Goal: Task Accomplishment & Management: Use online tool/utility

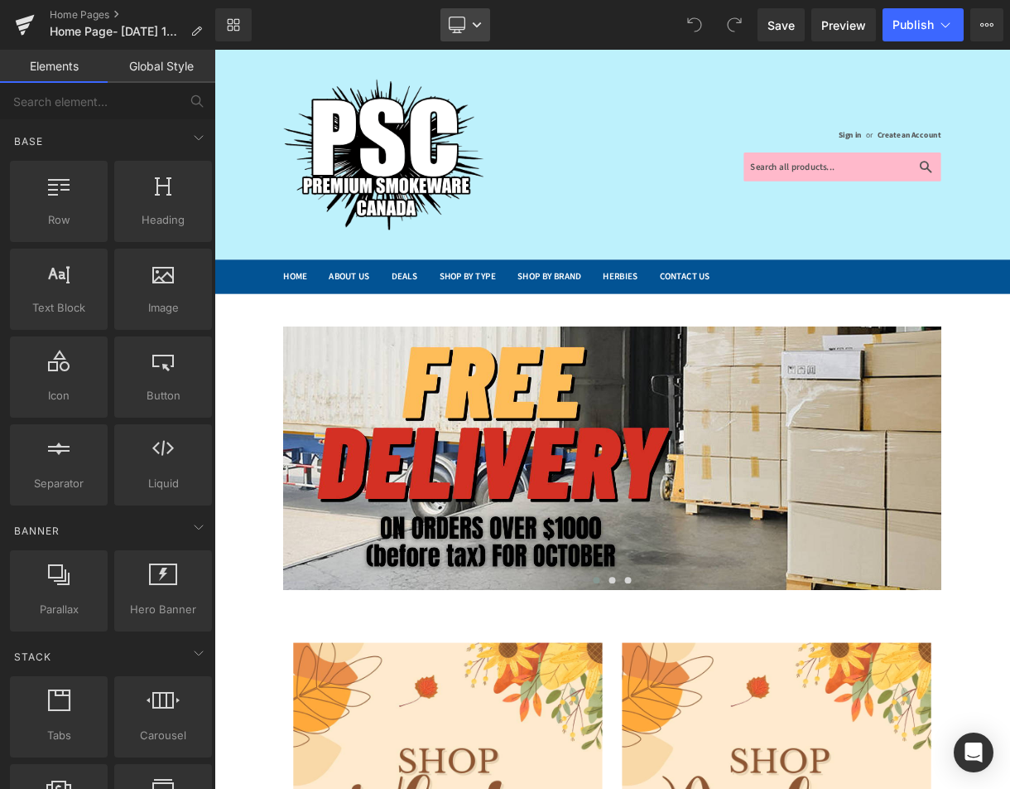
click at [472, 15] on link "Desktop" at bounding box center [466, 24] width 50 height 33
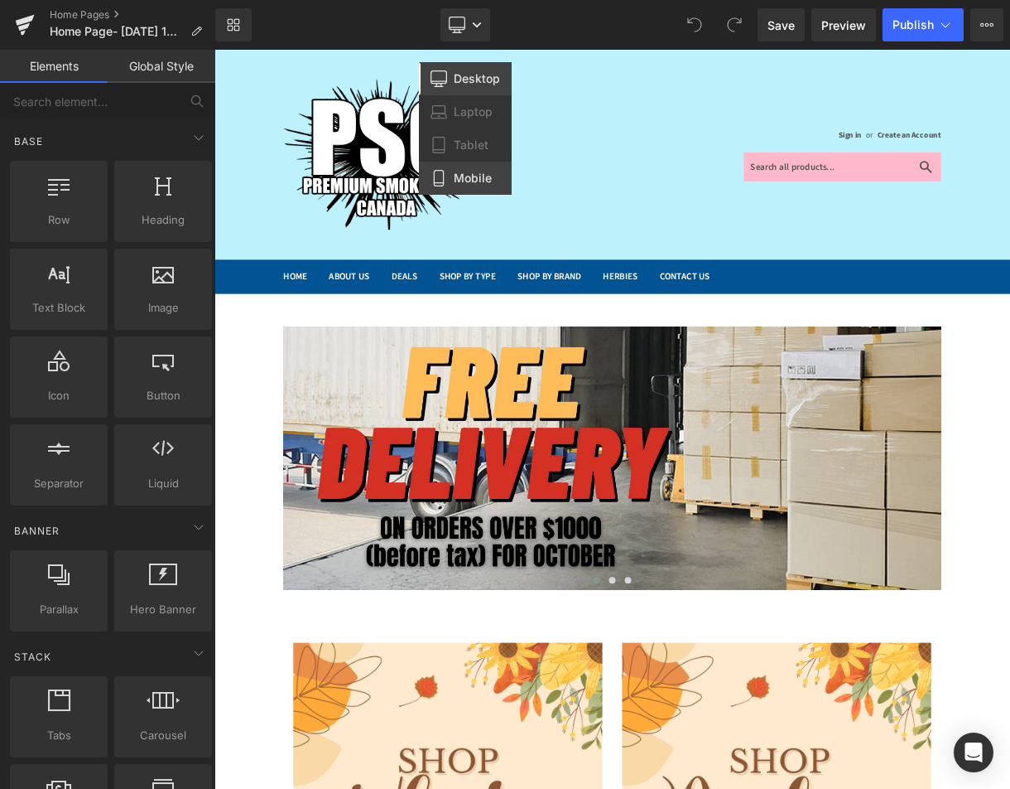
click at [470, 176] on span "Mobile" at bounding box center [473, 178] width 38 height 15
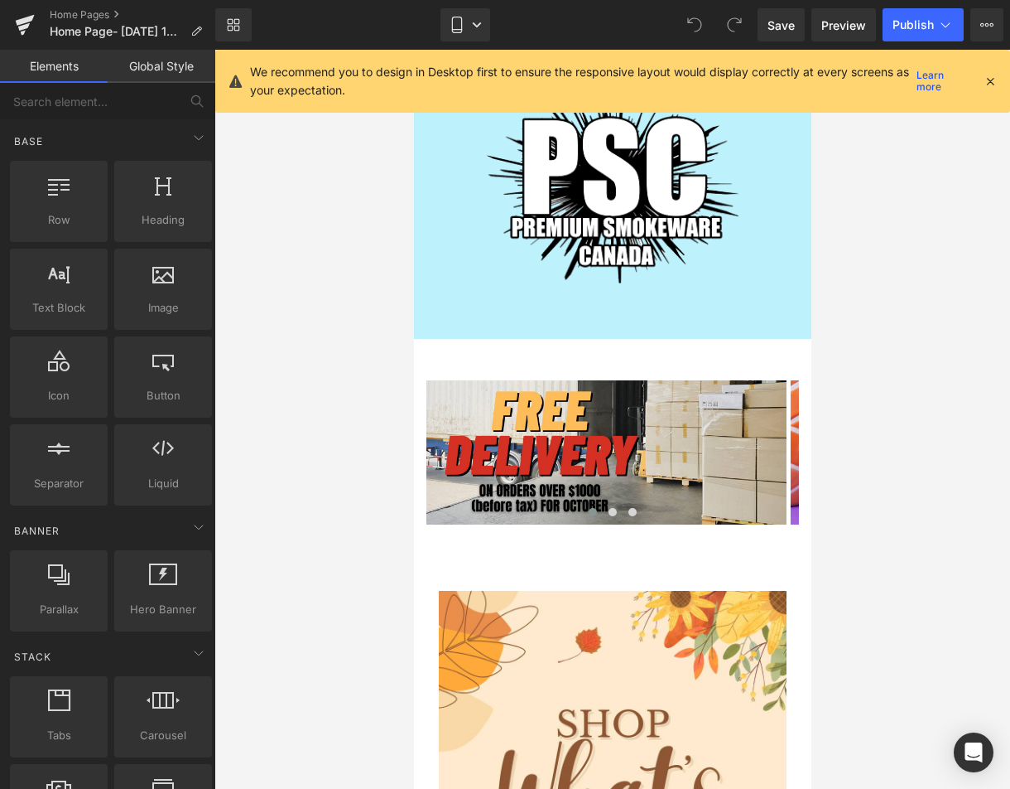
scroll to position [34, 0]
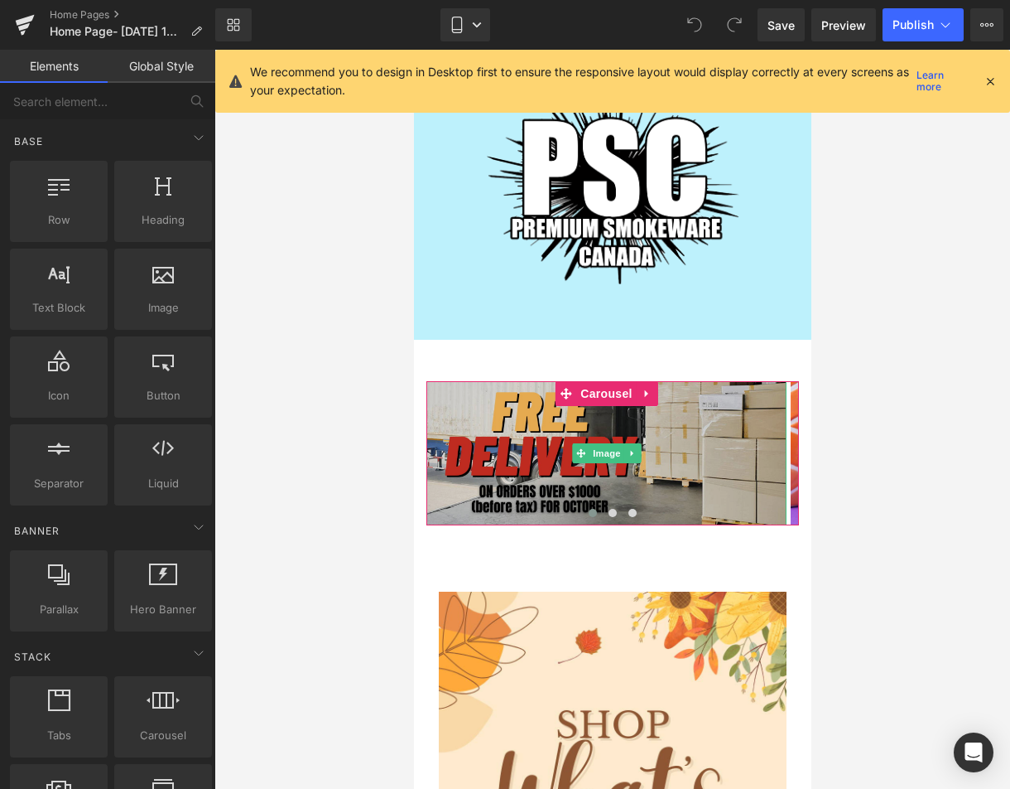
click at [654, 437] on img at bounding box center [606, 453] width 360 height 144
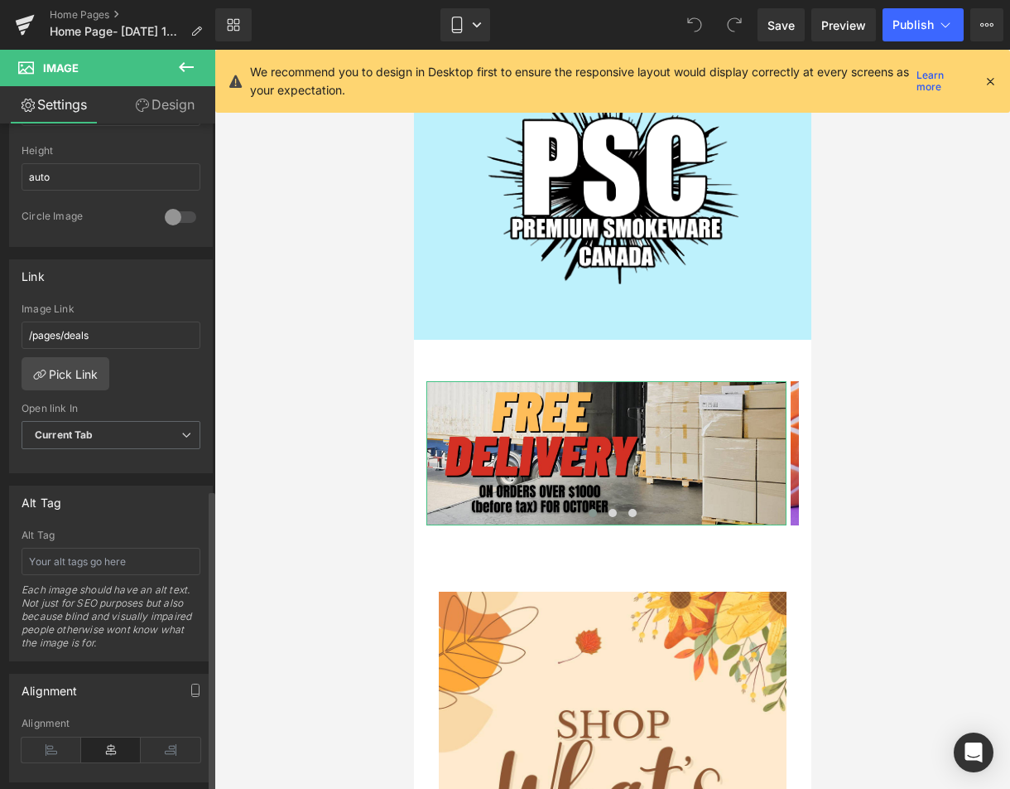
scroll to position [226, 0]
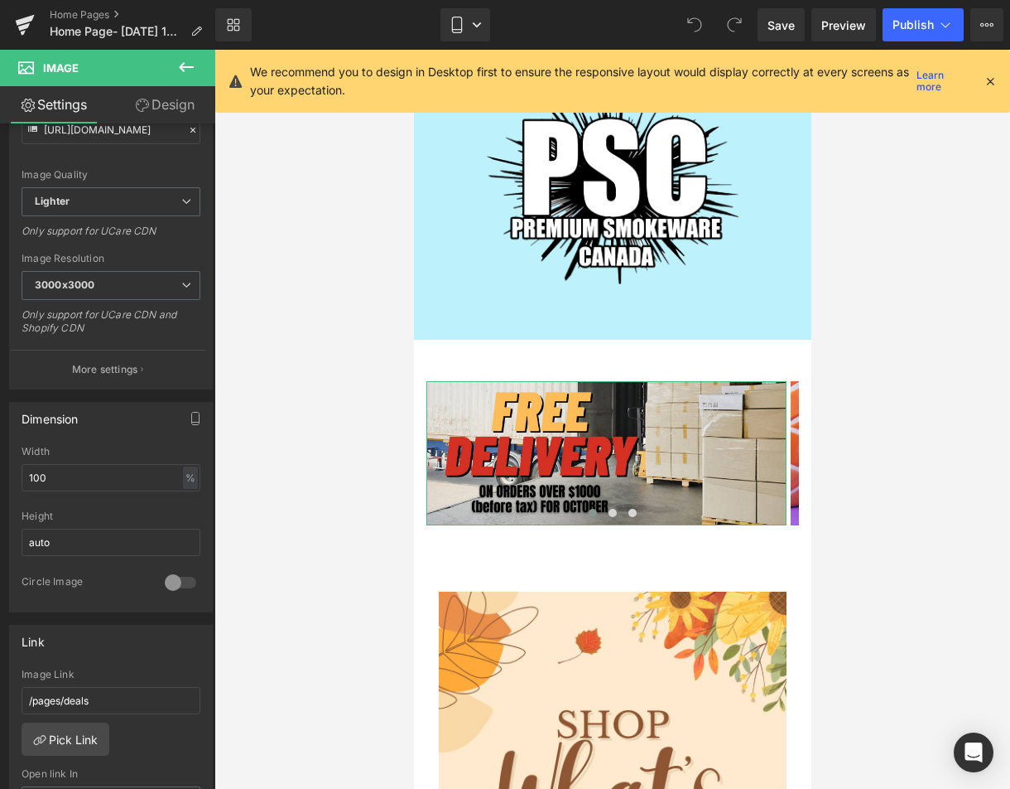
click at [169, 104] on link "Design" at bounding box center [165, 104] width 108 height 37
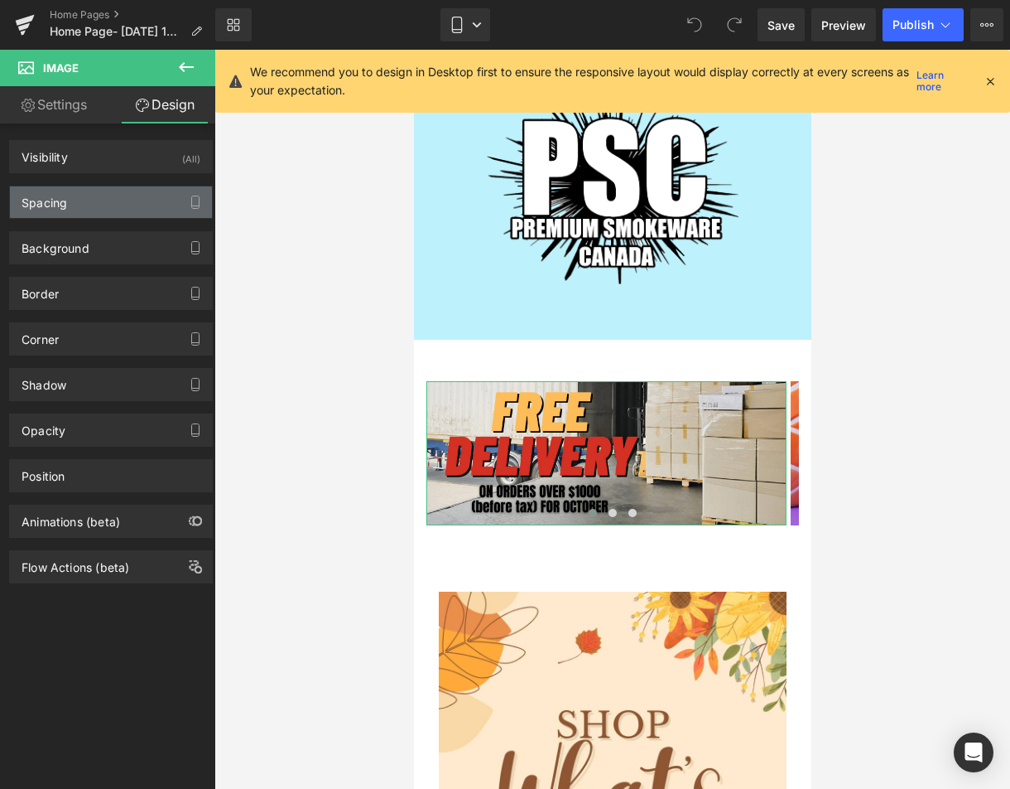
click at [99, 203] on div "Spacing" at bounding box center [111, 201] width 202 height 31
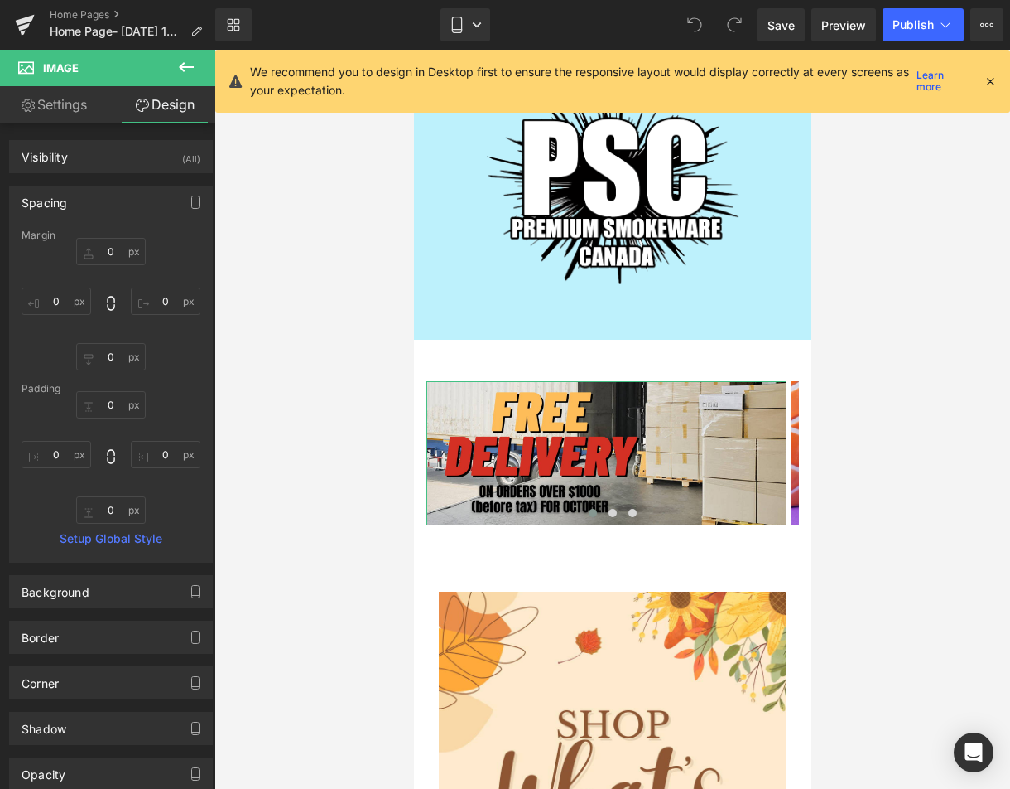
type input "0"
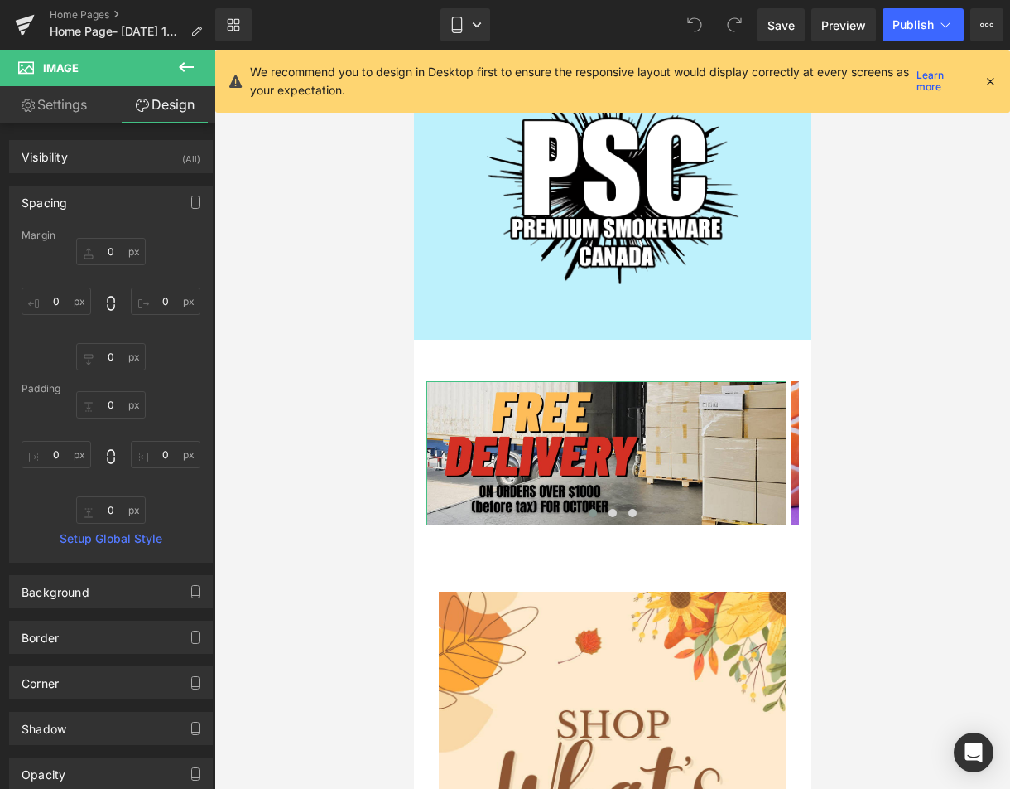
type input "0"
click at [166, 164] on div "Visibility (All)" at bounding box center [111, 156] width 202 height 31
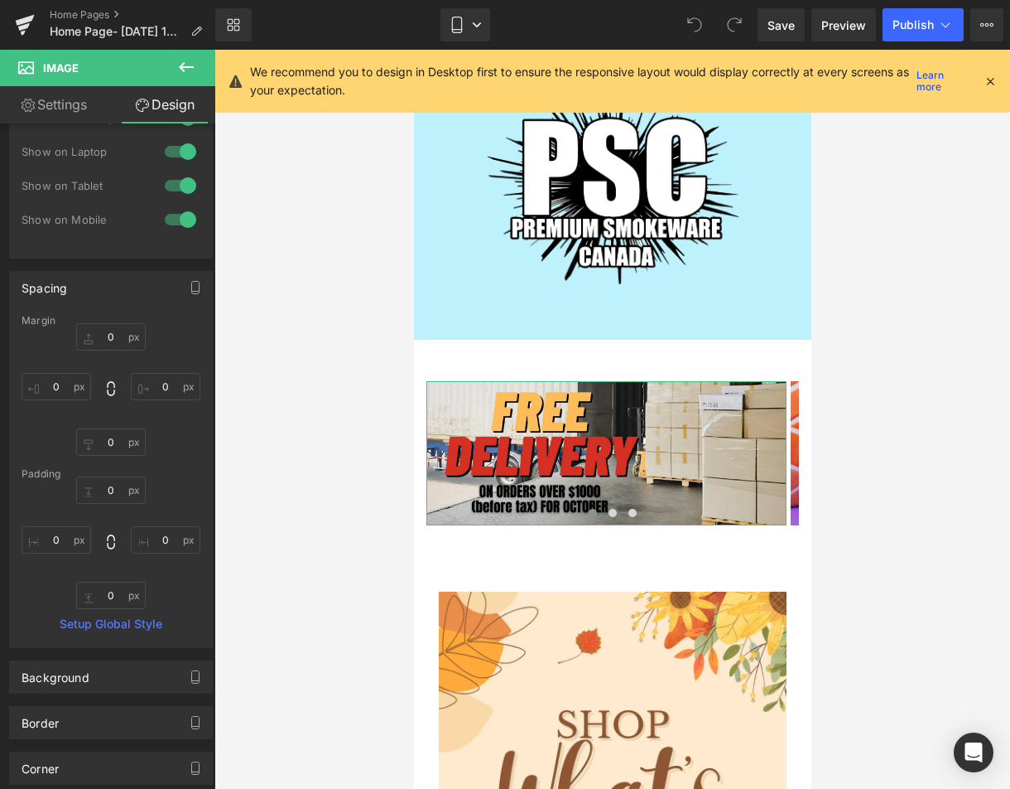
scroll to position [353, 0]
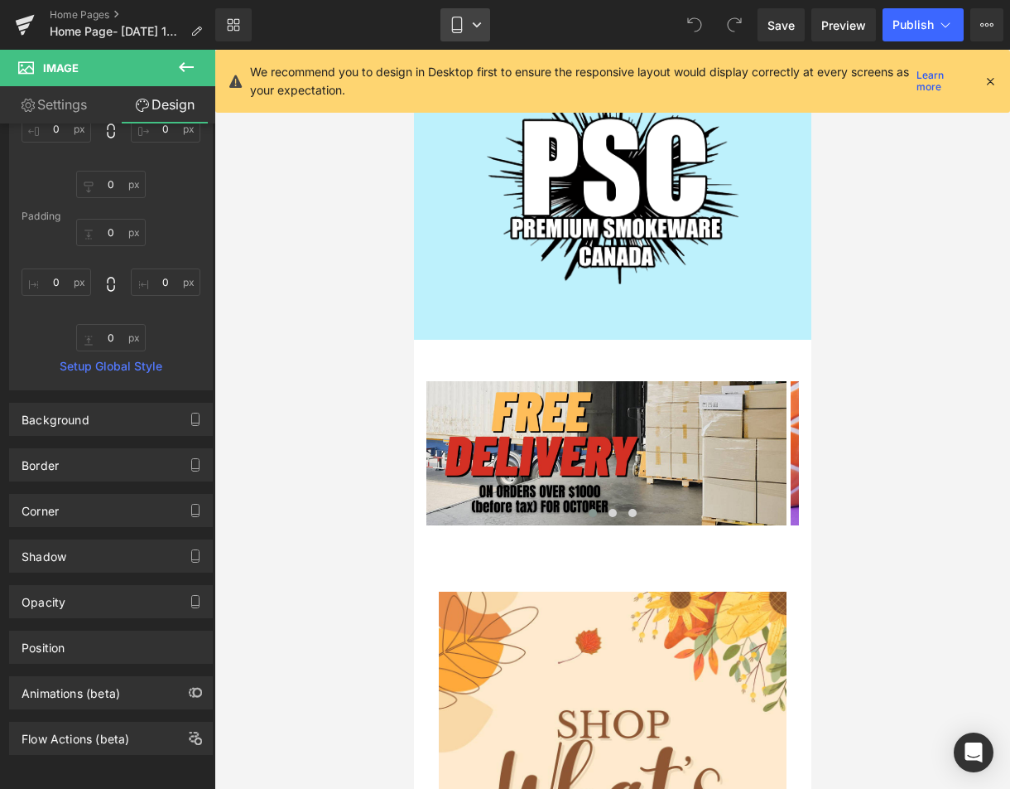
click at [461, 25] on icon at bounding box center [456, 25] width 9 height 16
click at [984, 78] on icon at bounding box center [990, 81] width 15 height 15
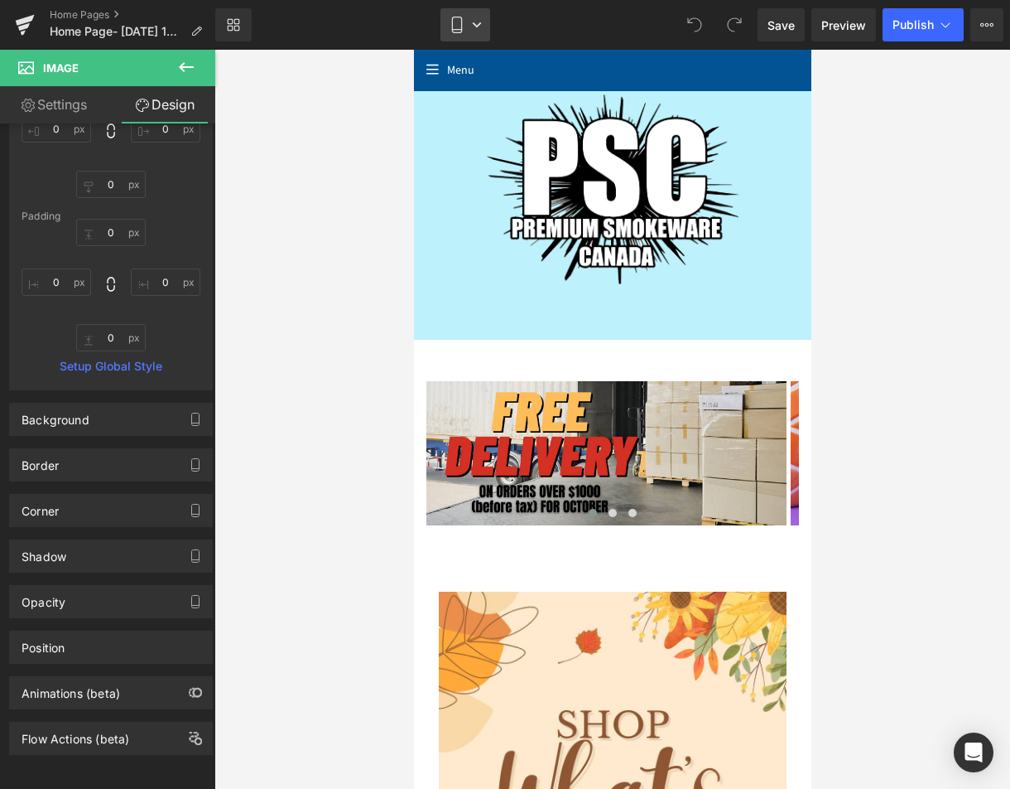
click at [483, 37] on link "Mobile" at bounding box center [466, 24] width 50 height 33
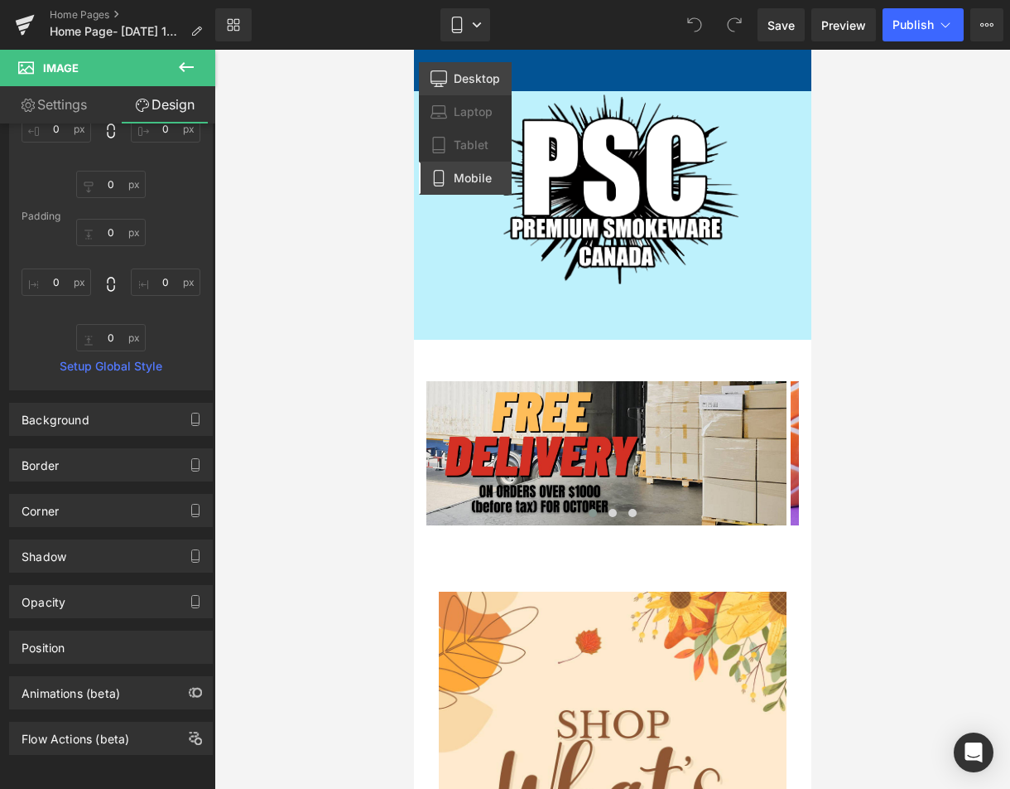
click at [475, 73] on span "Desktop" at bounding box center [477, 78] width 46 height 15
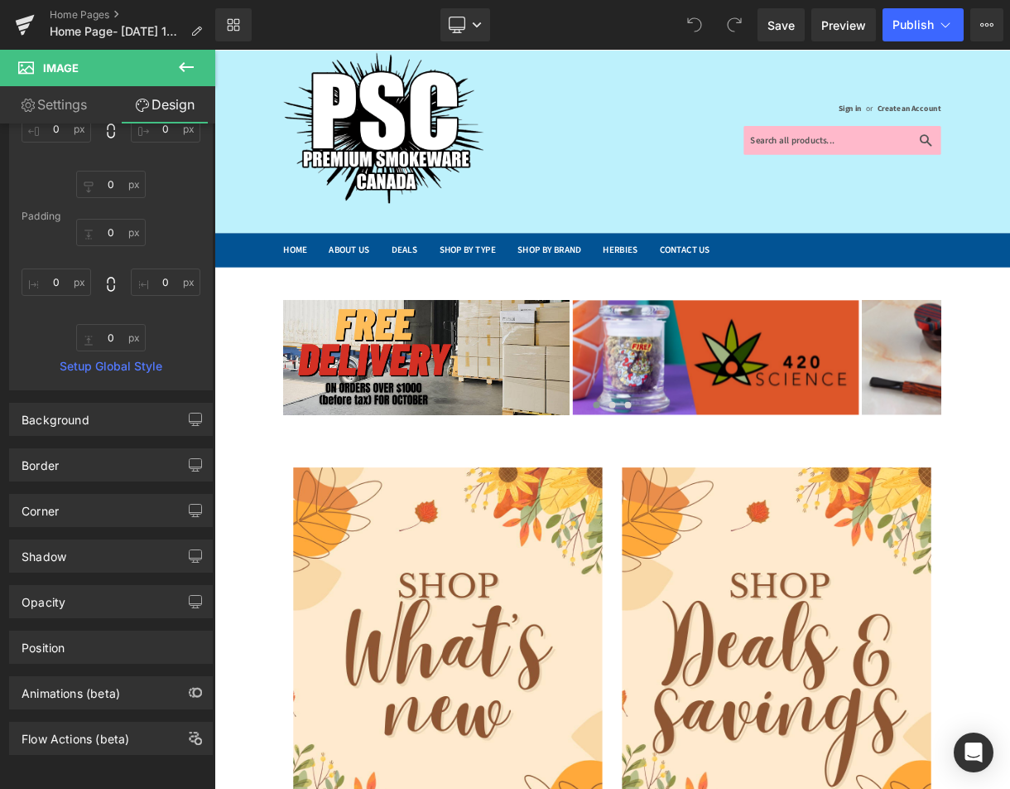
type input "0"
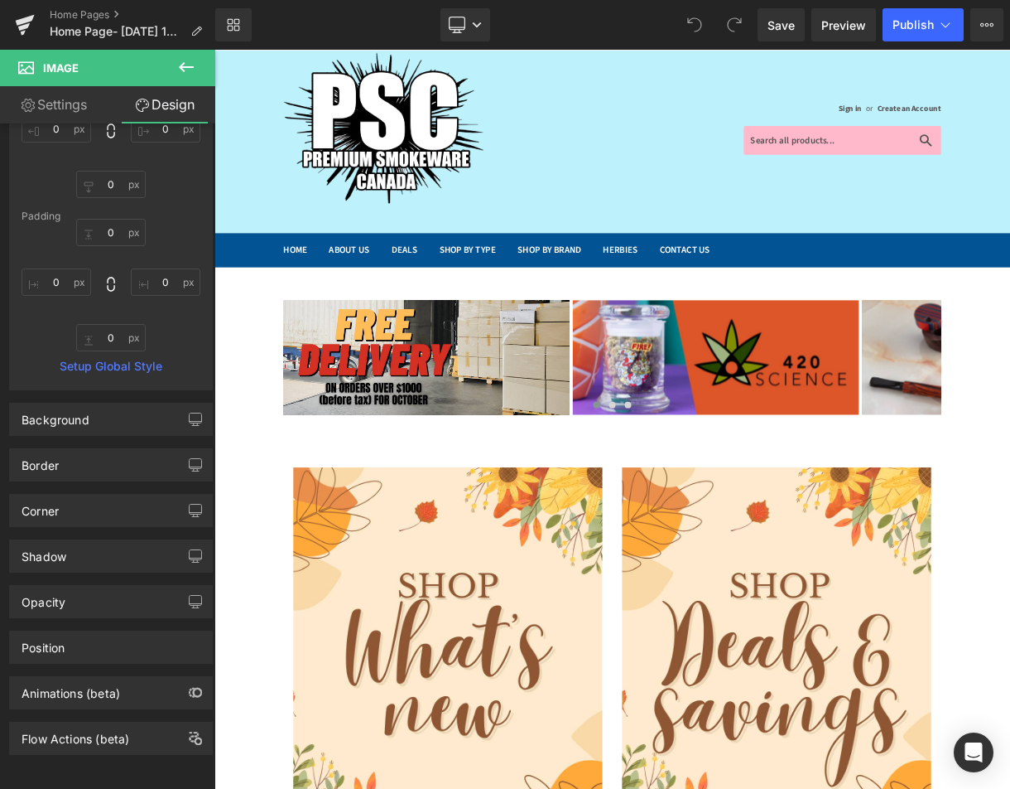
type input "0"
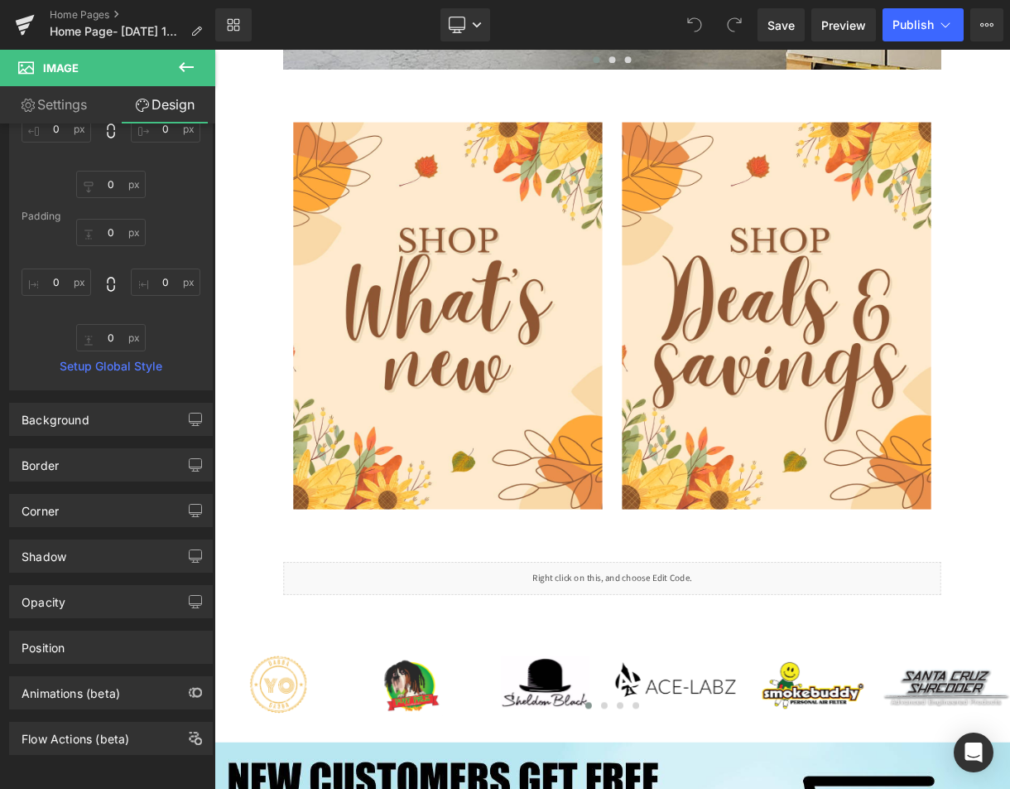
scroll to position [1011, 0]
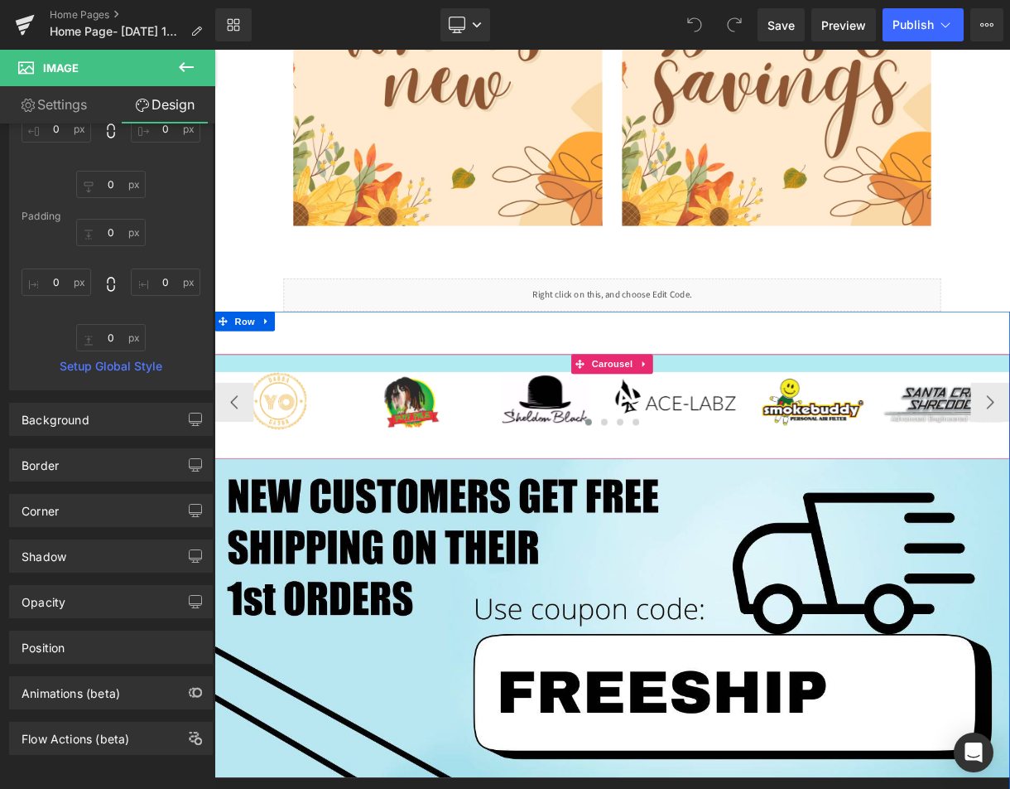
click at [324, 447] on div at bounding box center [716, 444] width 1002 height 22
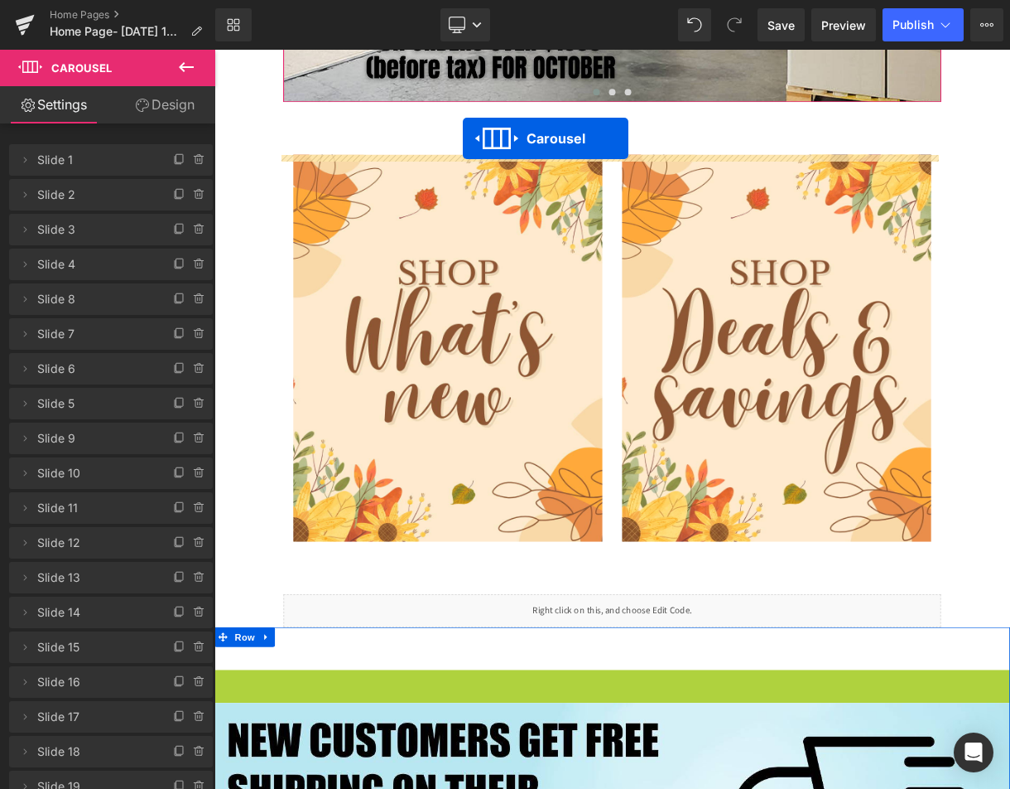
scroll to position [547, 0]
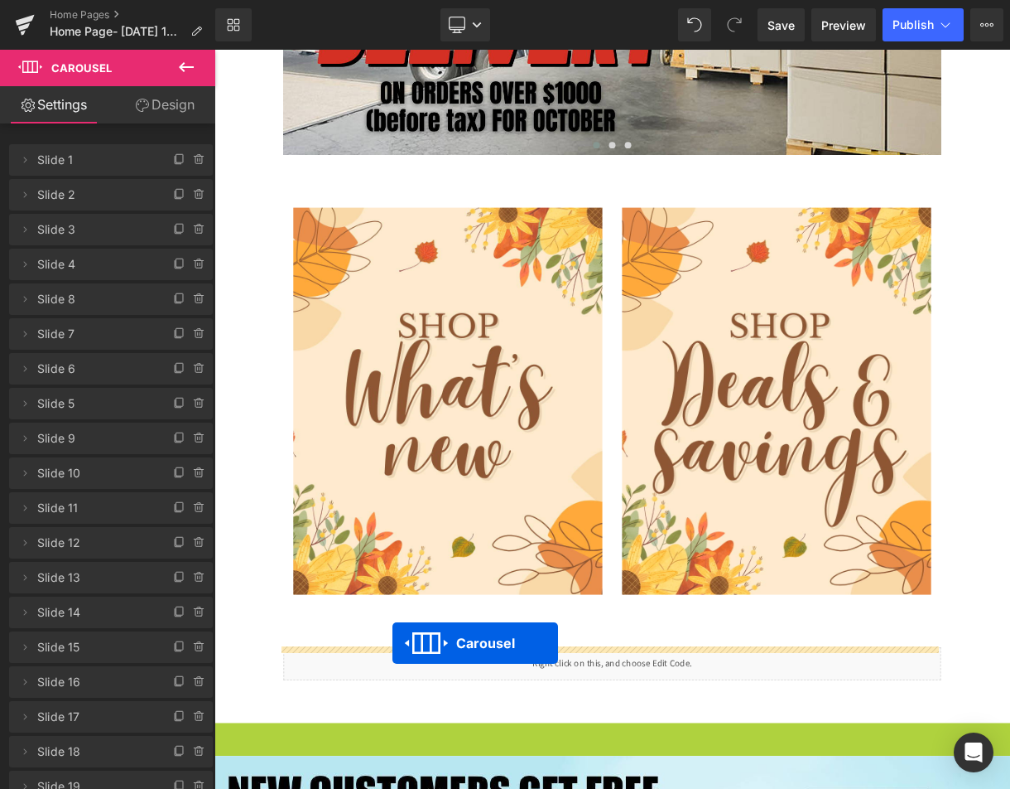
drag, startPoint x: 672, startPoint y: 442, endPoint x: 439, endPoint y: 796, distance: 423.4
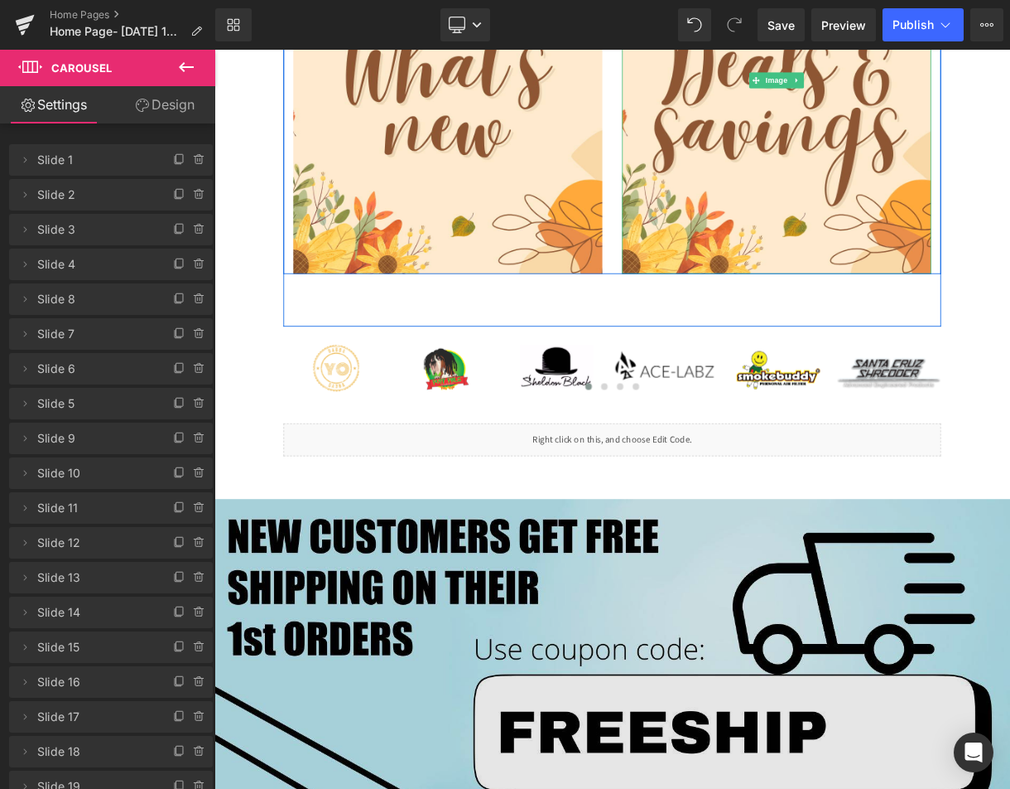
scroll to position [962, 0]
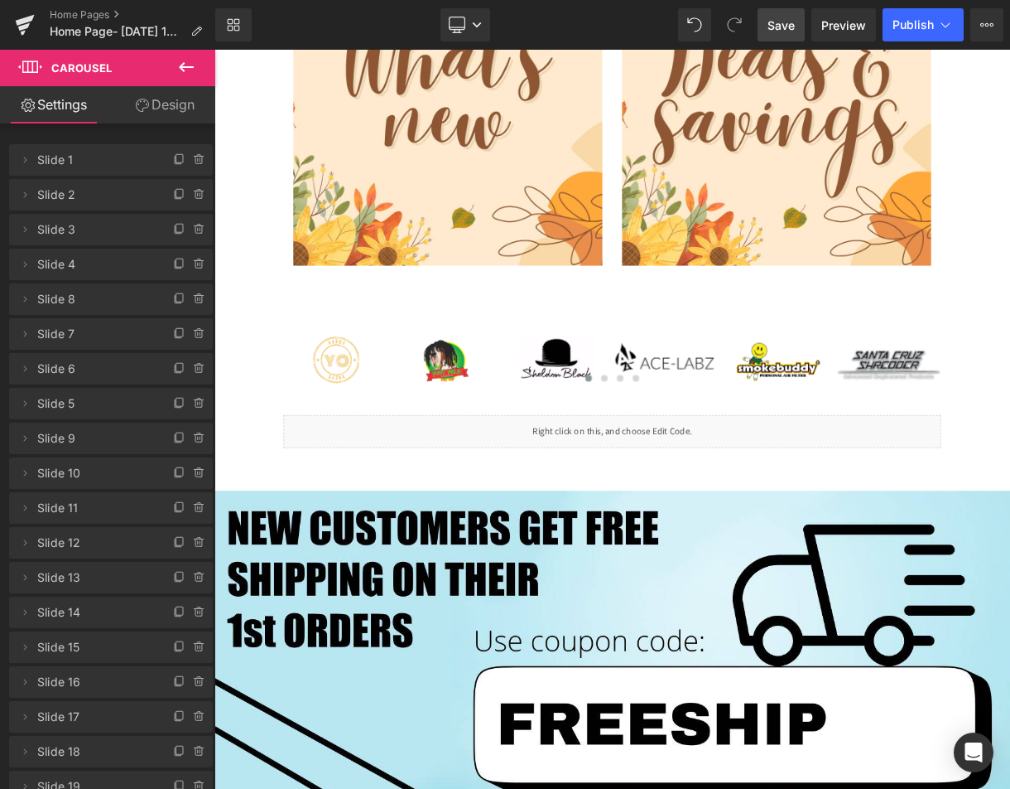
click at [792, 17] on span "Save" at bounding box center [781, 25] width 27 height 17
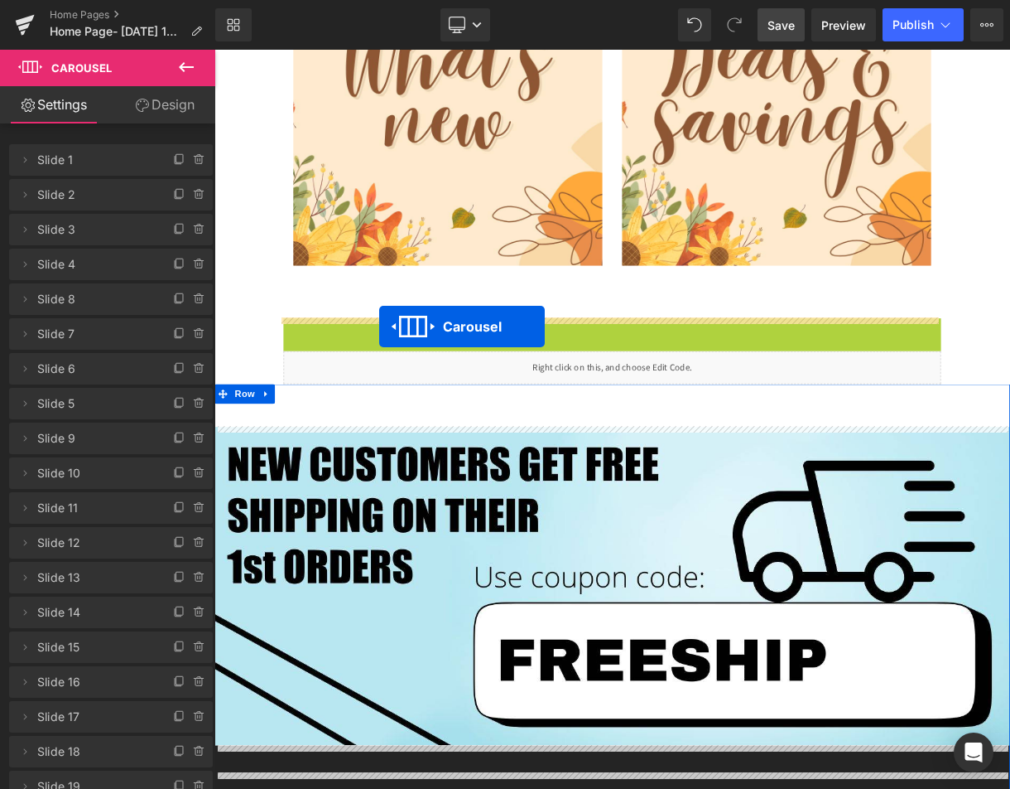
drag, startPoint x: 670, startPoint y: 397, endPoint x: 422, endPoint y: 398, distance: 248.5
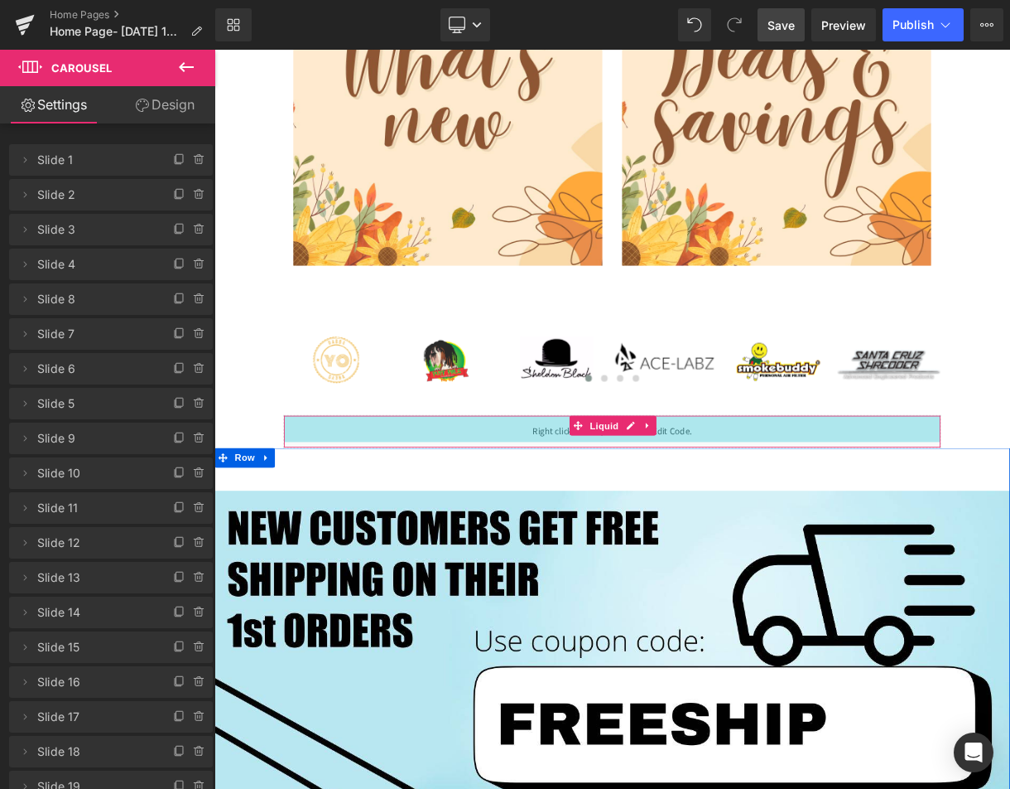
click at [461, 533] on div "40px" at bounding box center [715, 526] width 827 height 33
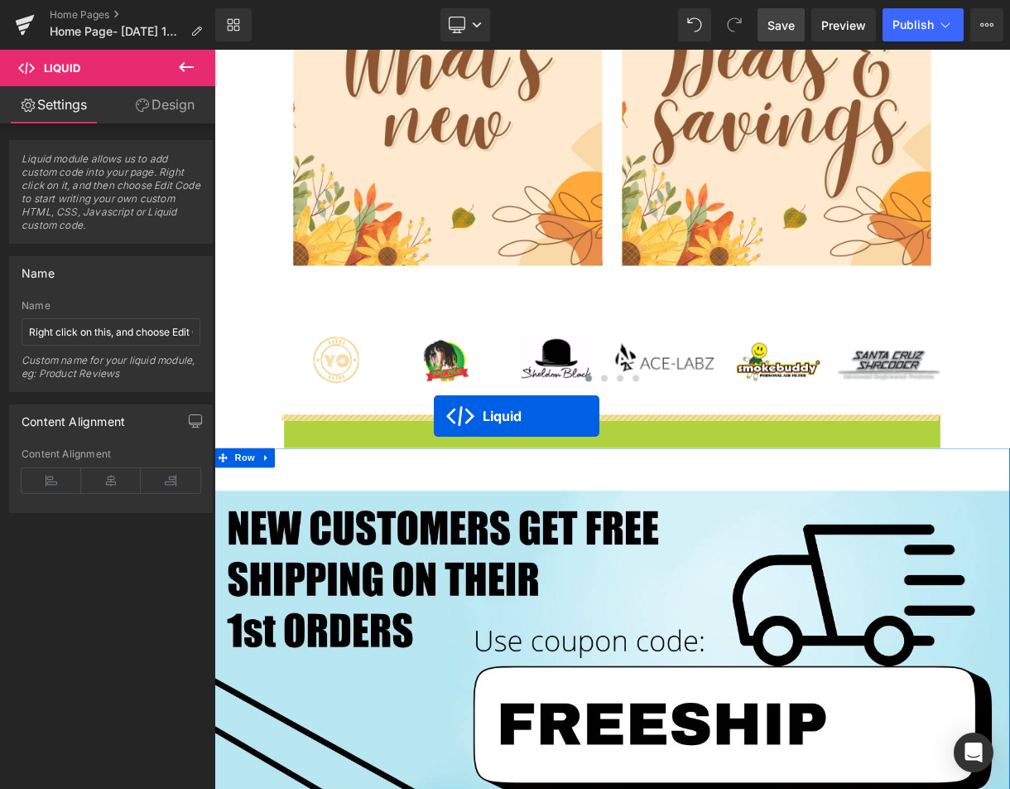
drag, startPoint x: 667, startPoint y: 522, endPoint x: 491, endPoint y: 510, distance: 176.0
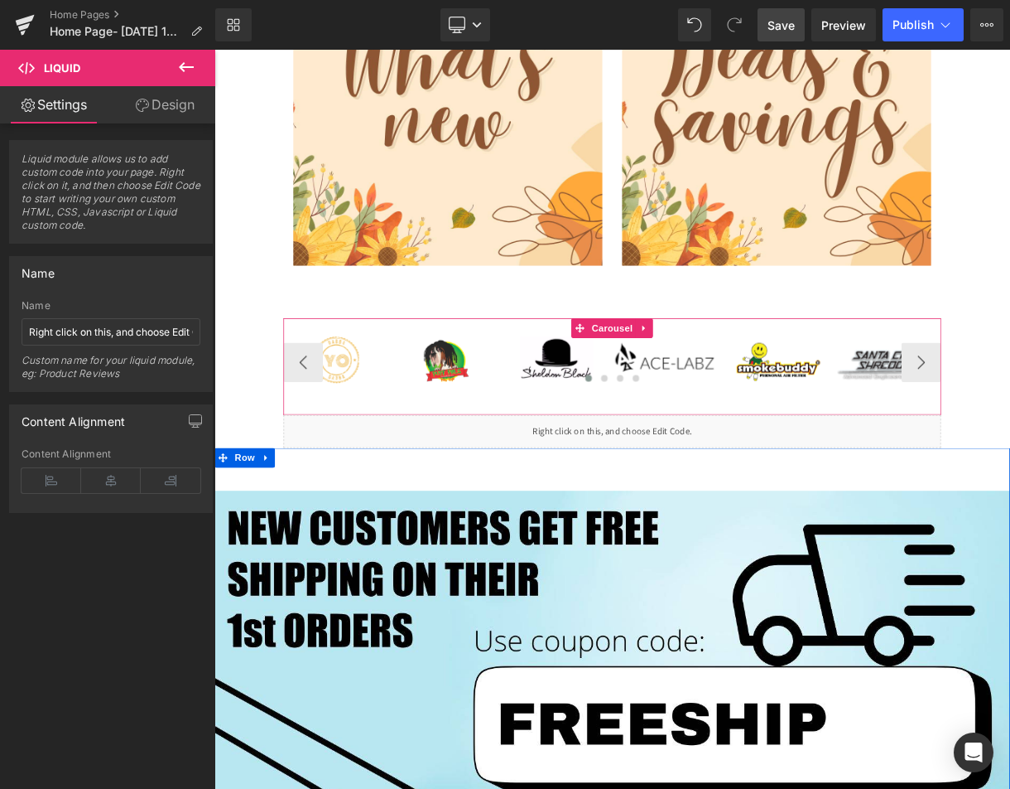
click at [463, 391] on div "Image Image Image Image" at bounding box center [715, 449] width 828 height 122
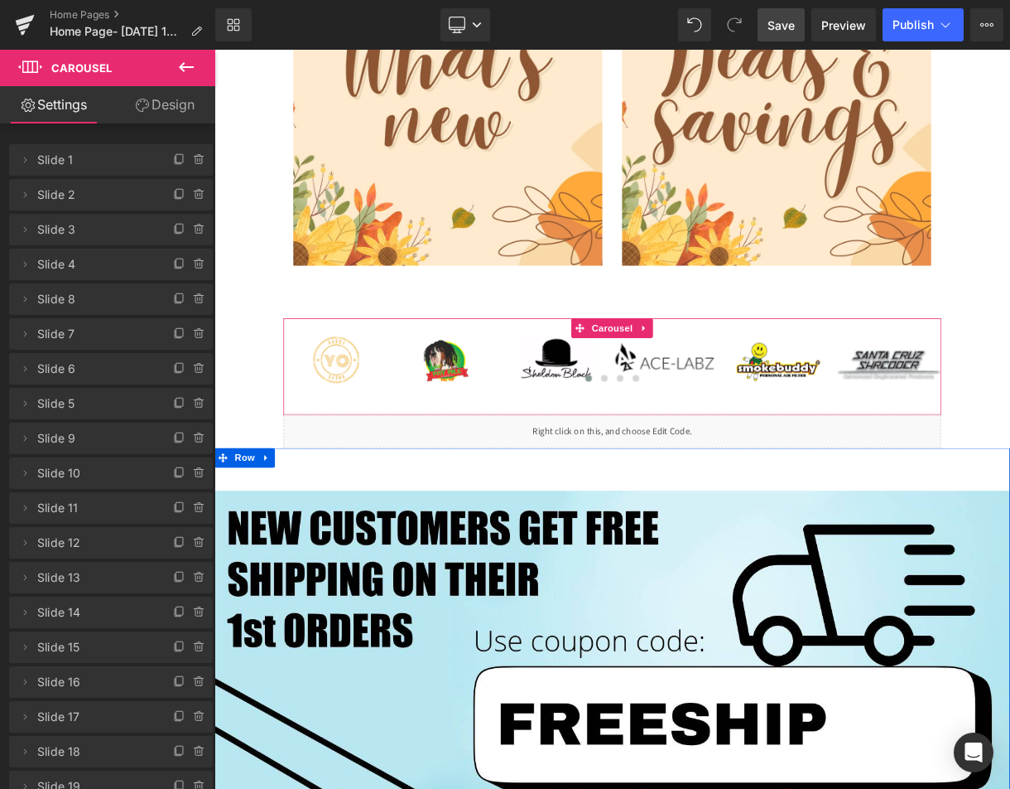
drag, startPoint x: 165, startPoint y: 115, endPoint x: 126, endPoint y: 204, distance: 96.8
click at [164, 115] on link "Design" at bounding box center [165, 104] width 108 height 37
click at [0, 0] on div "Spacing" at bounding box center [0, 0] width 0 height 0
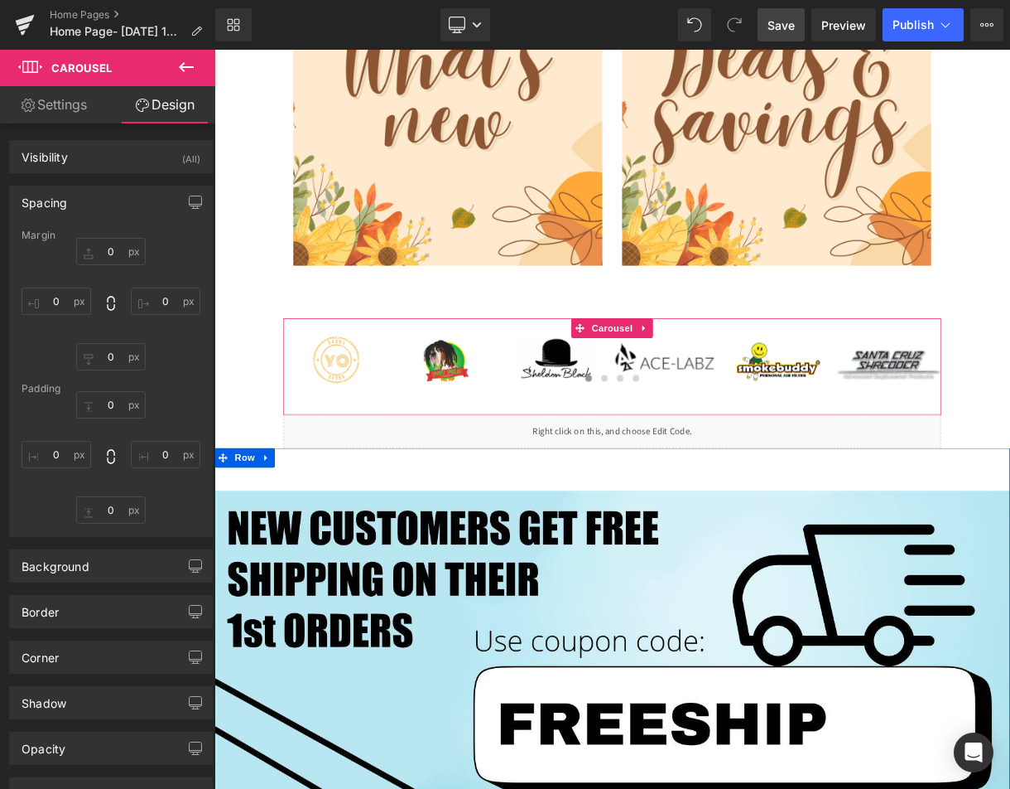
type input "0"
type input "27"
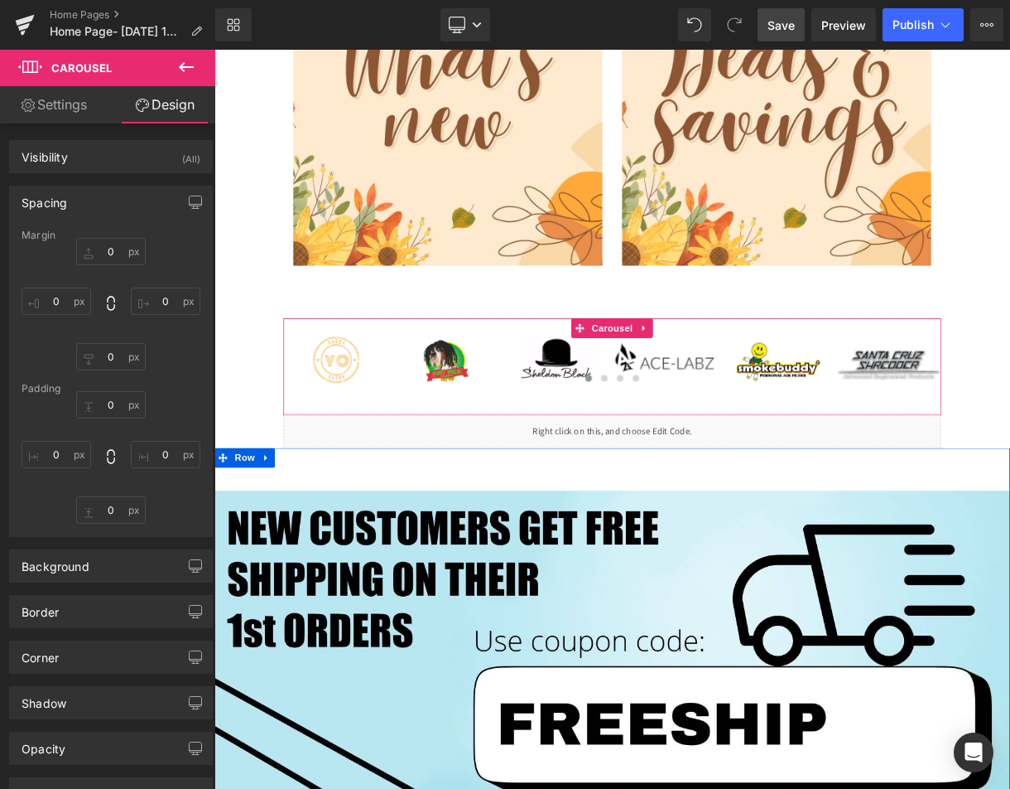
type input "0"
type input "40"
type input "0"
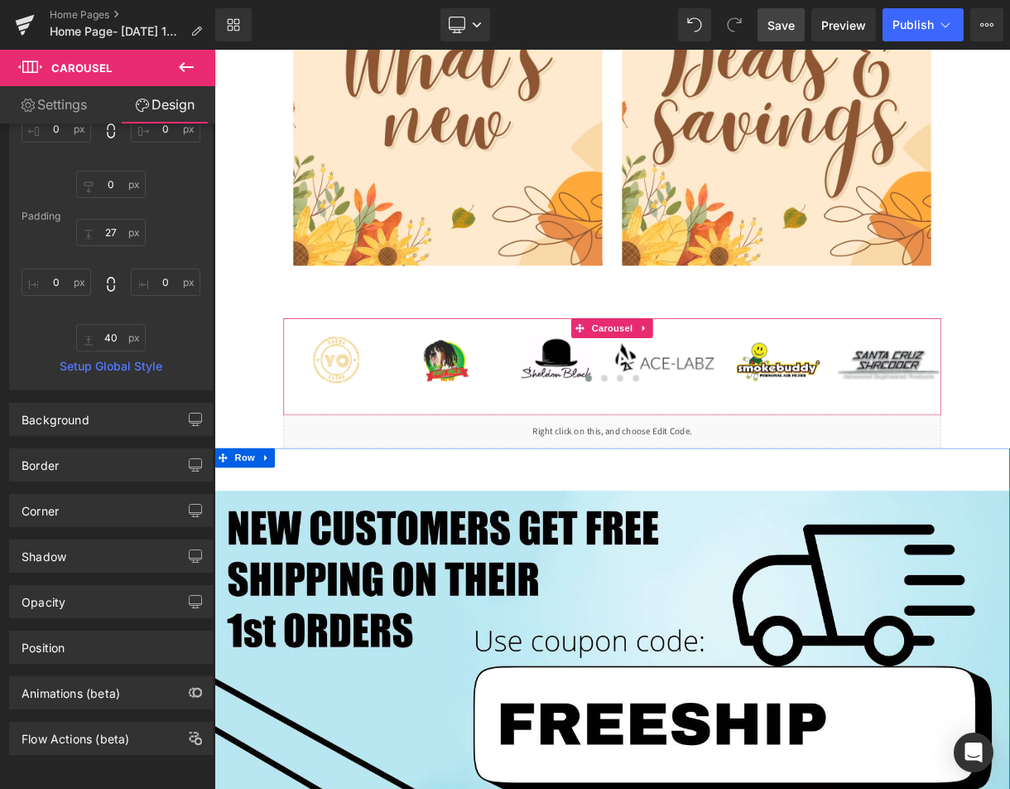
scroll to position [102, 0]
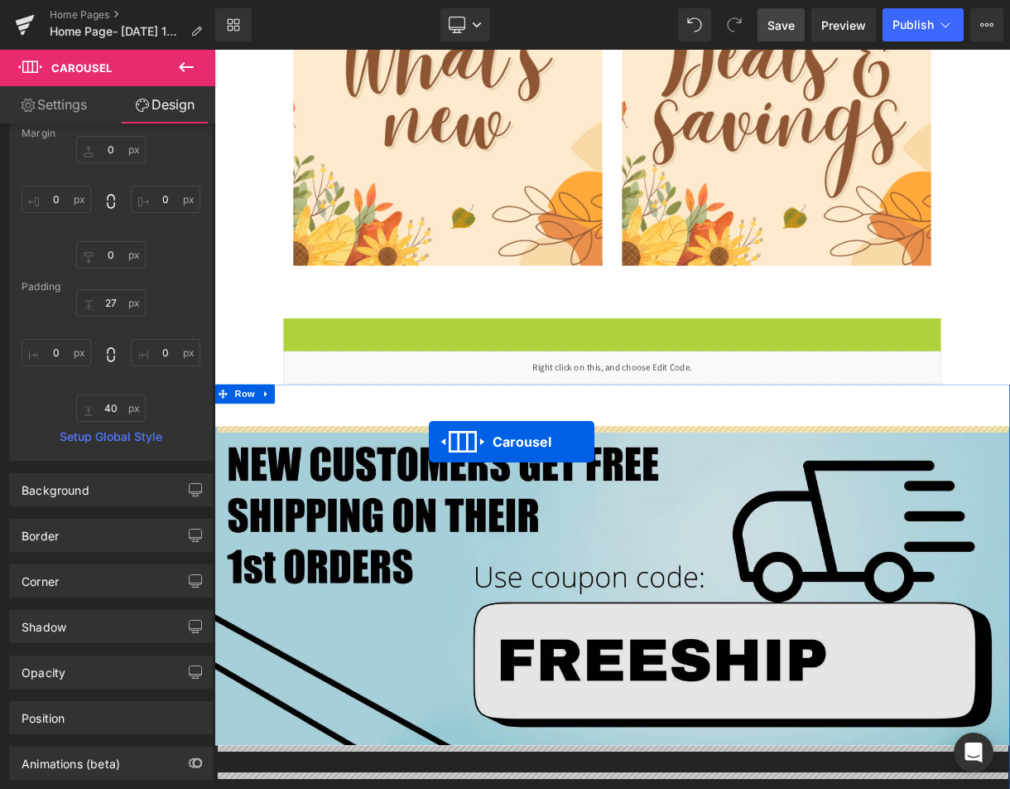
drag, startPoint x: 668, startPoint y: 398, endPoint x: 485, endPoint y: 543, distance: 233.0
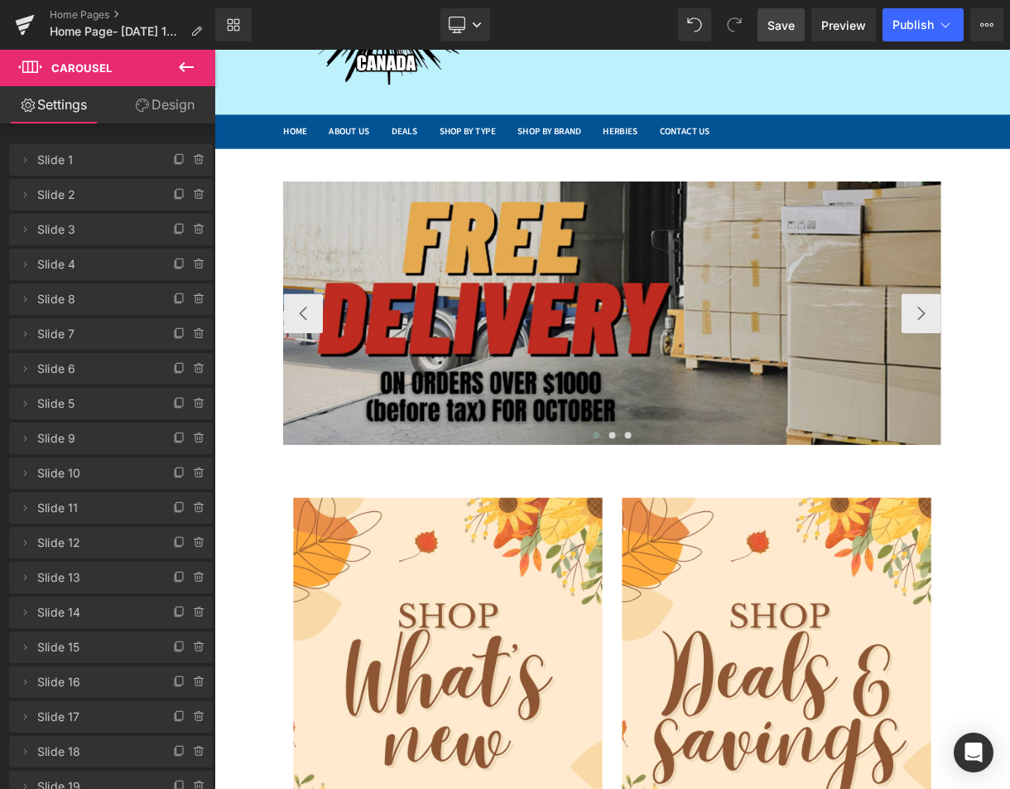
scroll to position [51, 0]
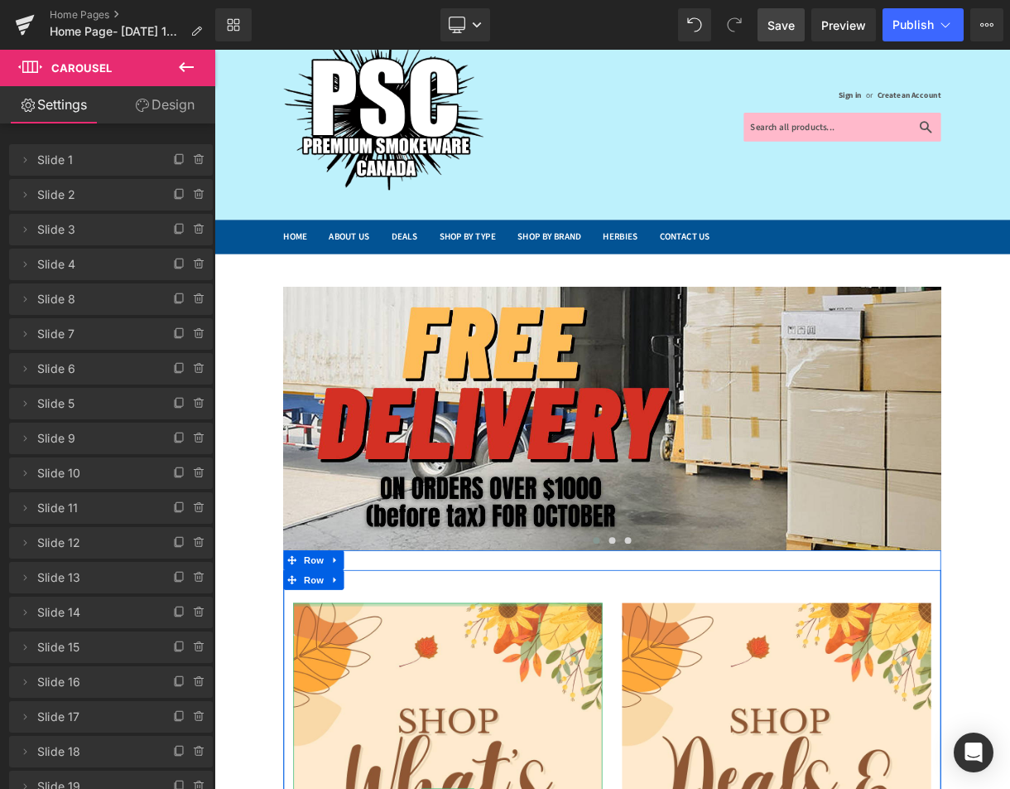
click at [426, 749] on div at bounding box center [508, 747] width 389 height 4
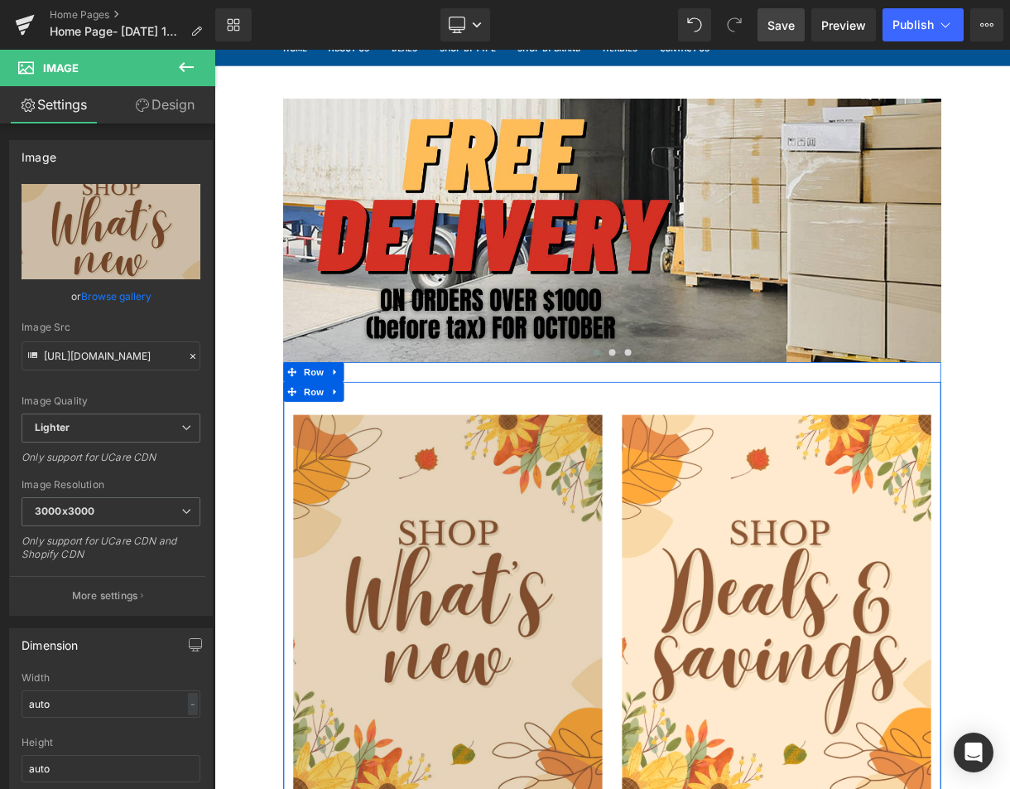
scroll to position [713, 0]
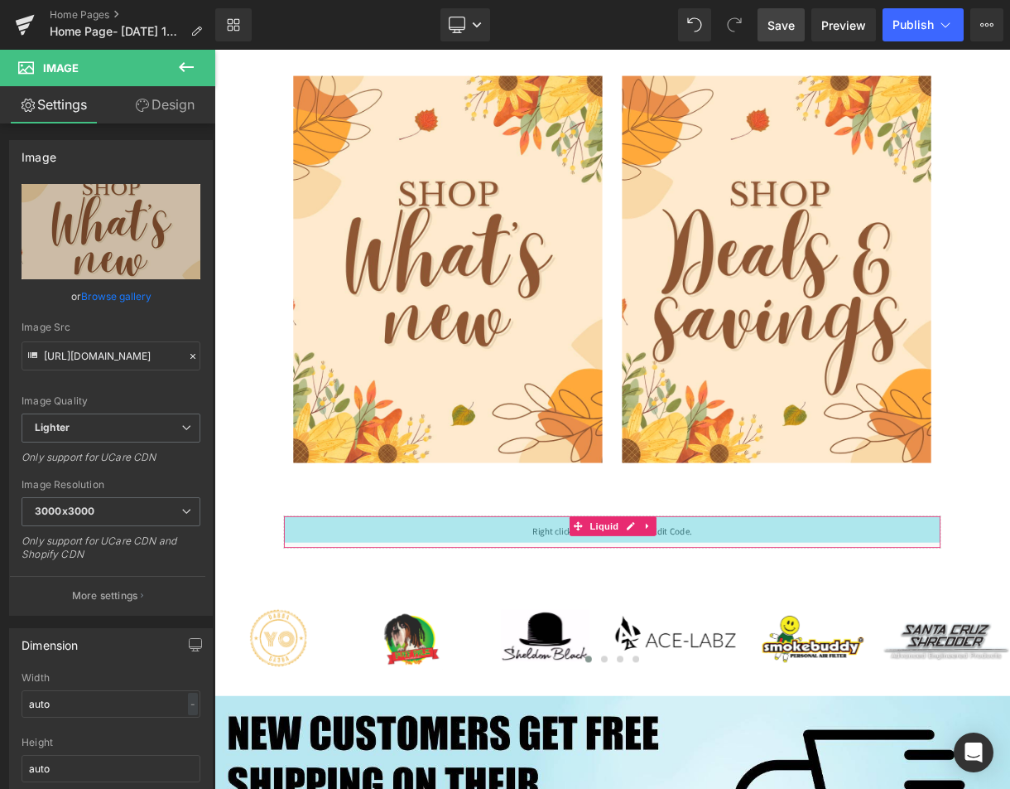
click at [369, 668] on div "40px" at bounding box center [715, 653] width 827 height 33
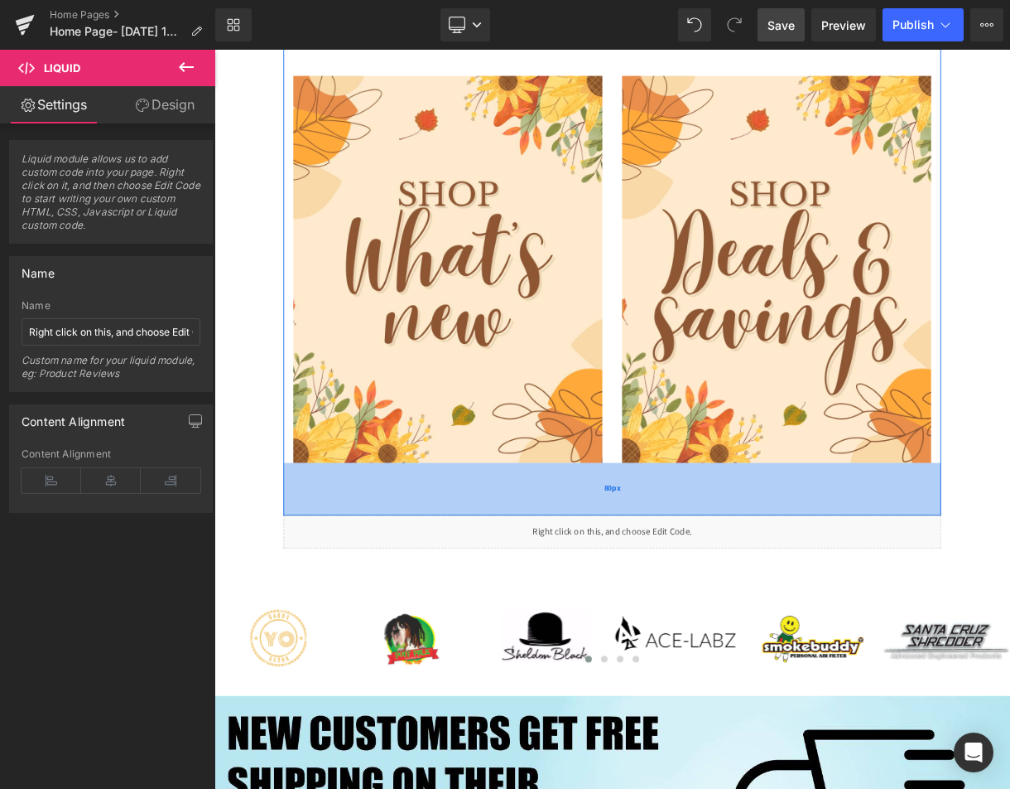
click at [333, 580] on div "80px" at bounding box center [715, 603] width 828 height 66
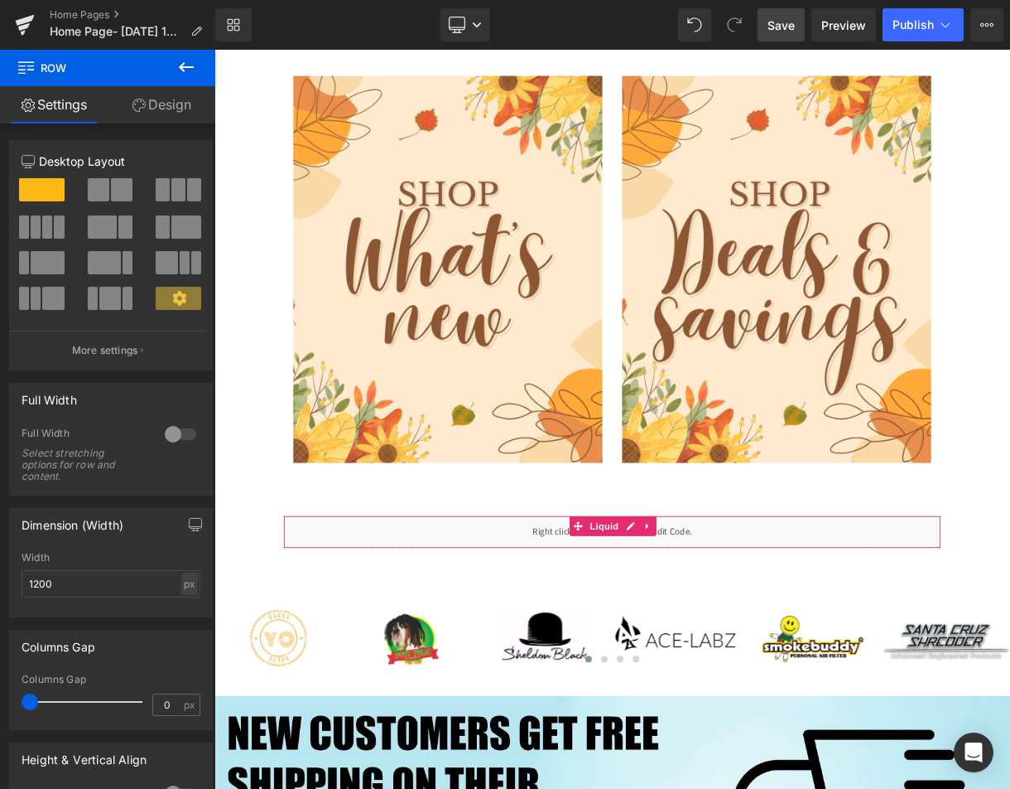
click at [355, 654] on div "40px" at bounding box center [715, 653] width 827 height 33
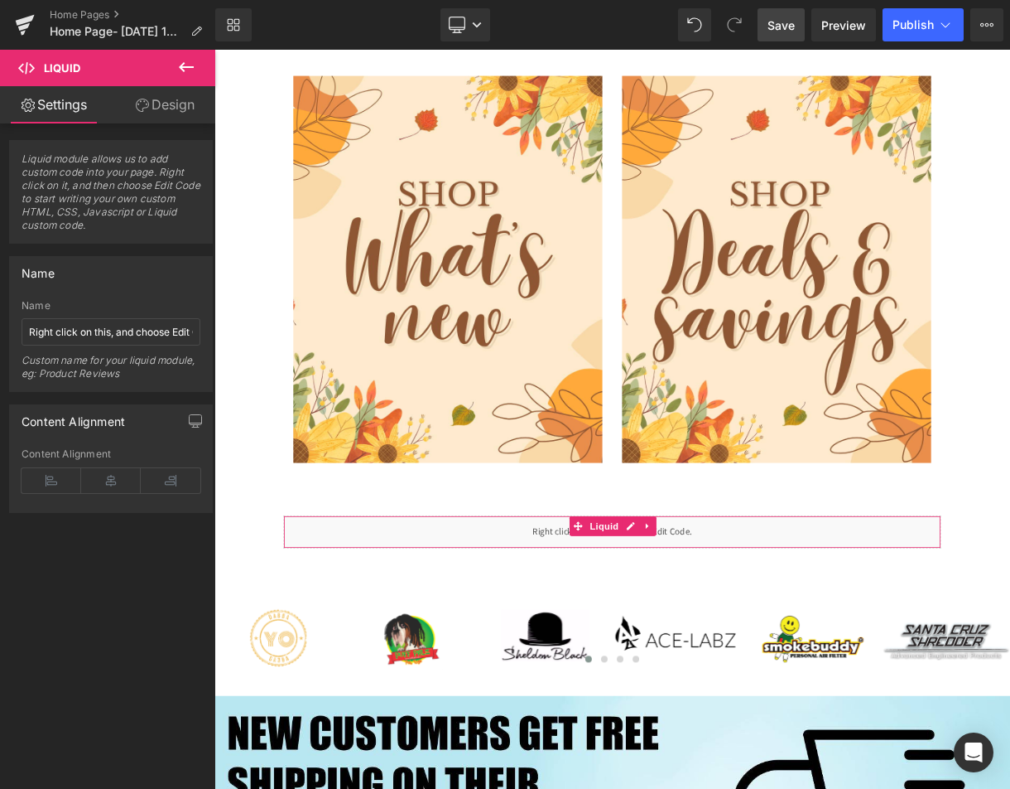
click at [149, 100] on link "Design" at bounding box center [165, 104] width 108 height 37
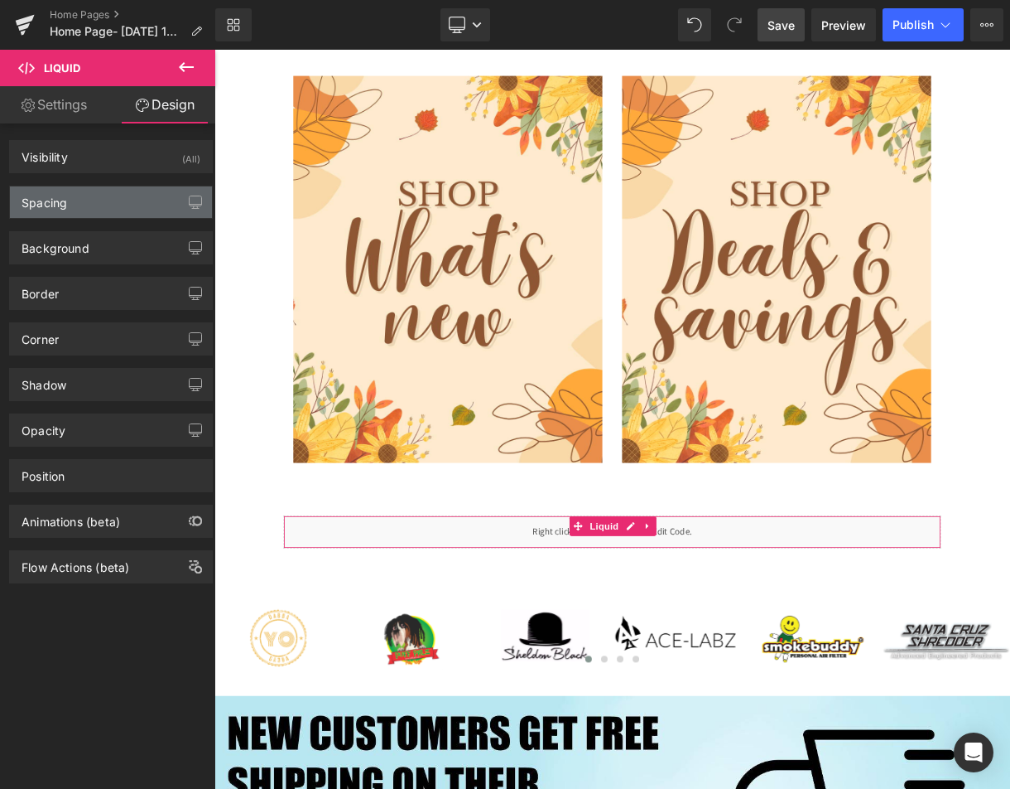
click at [108, 193] on div "Spacing" at bounding box center [111, 201] width 202 height 31
type input "0"
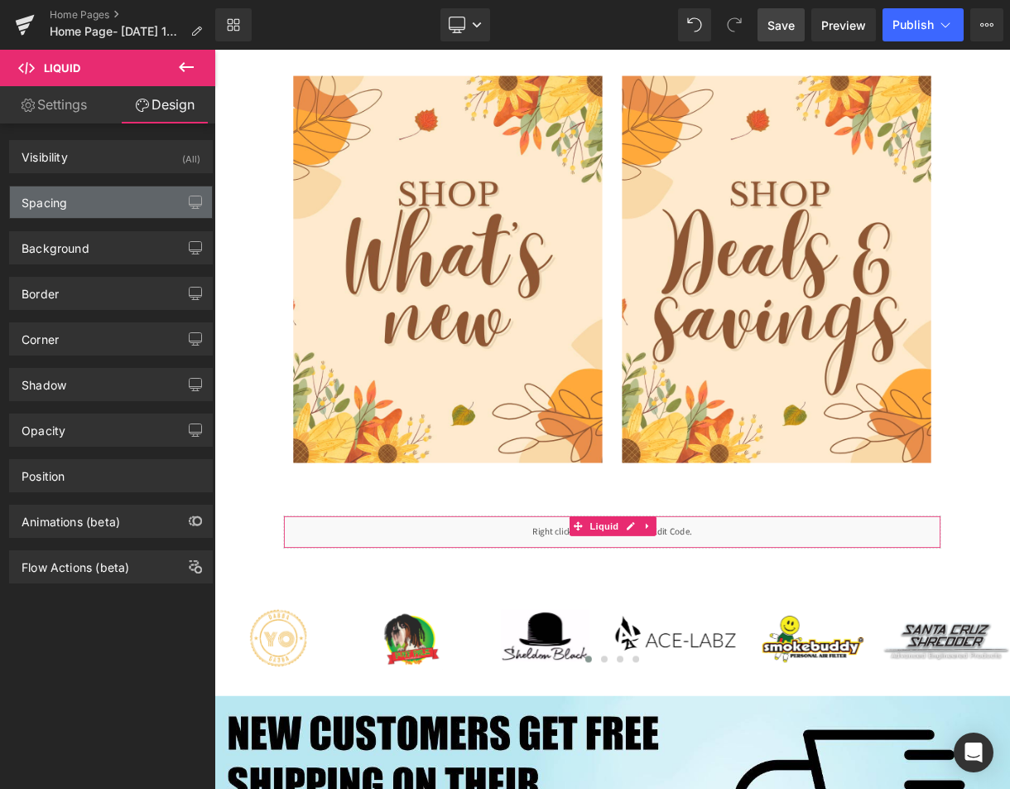
type input "40"
type input "0"
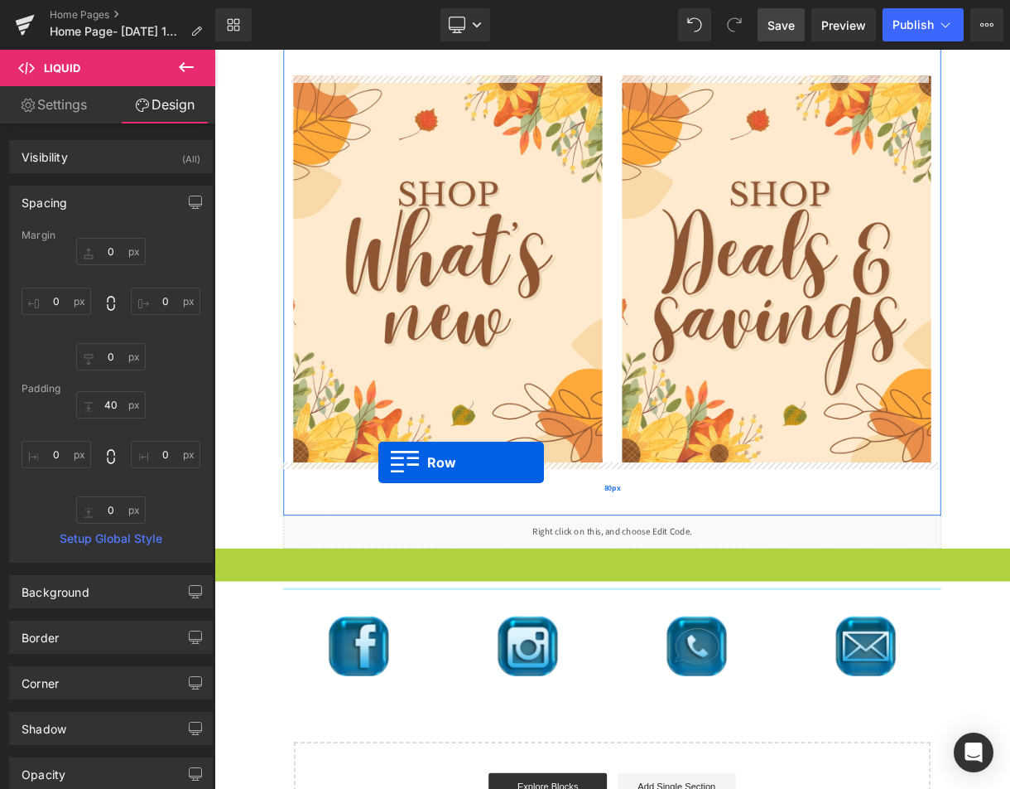
drag, startPoint x: 221, startPoint y: 686, endPoint x: 421, endPoint y: 569, distance: 231.3
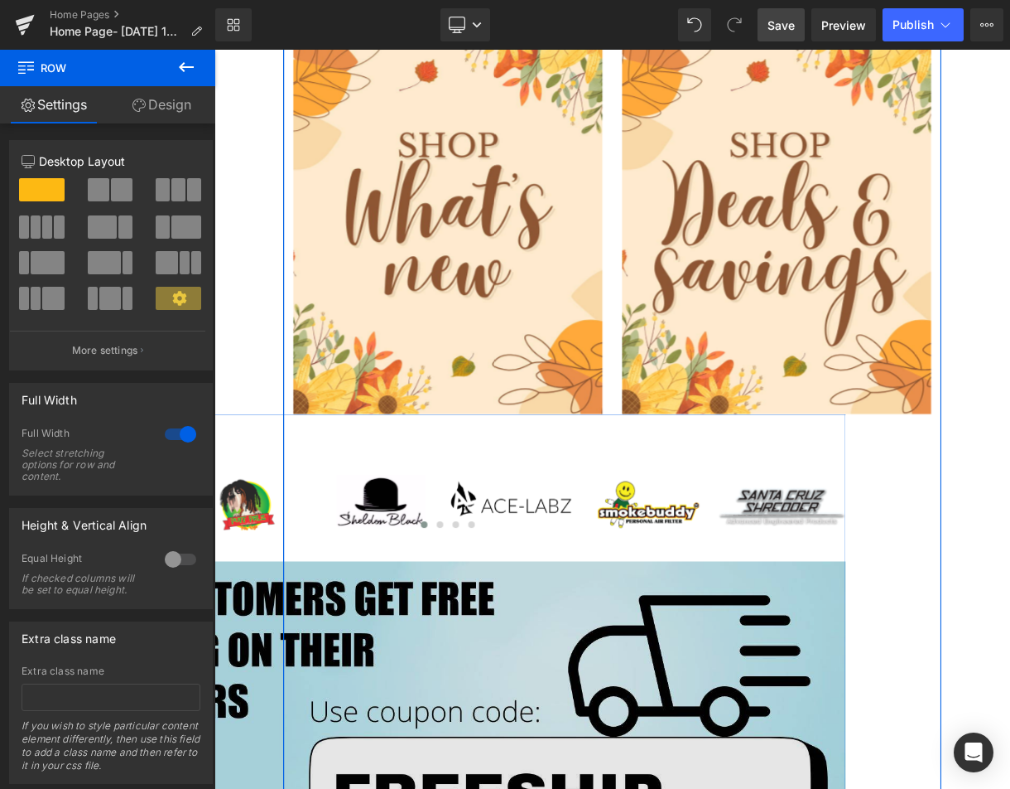
scroll to position [879, 0]
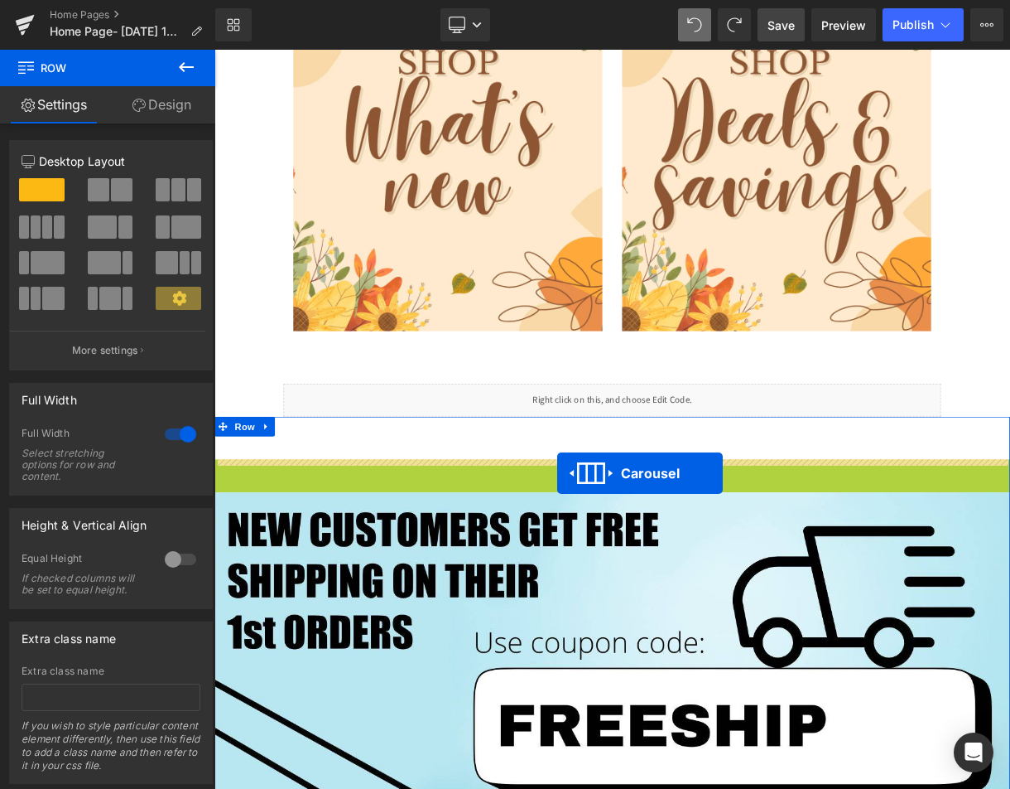
drag, startPoint x: 670, startPoint y: 579, endPoint x: 646, endPoint y: 583, distance: 24.4
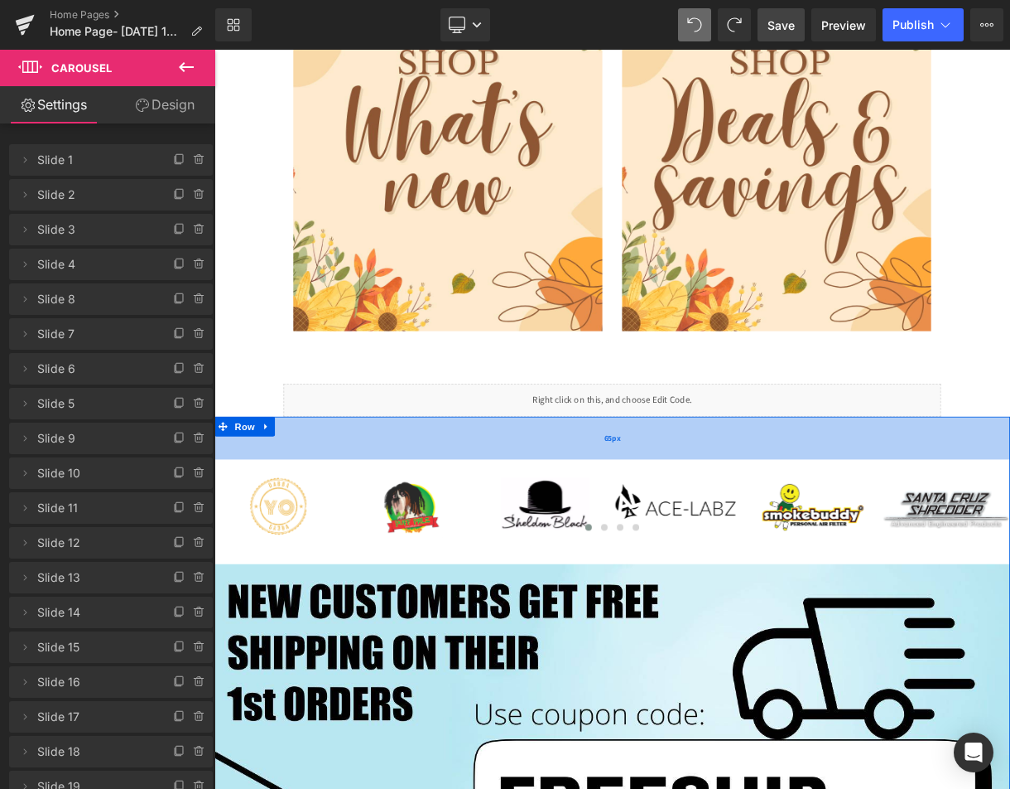
click at [341, 538] on div "65px" at bounding box center [716, 539] width 1002 height 54
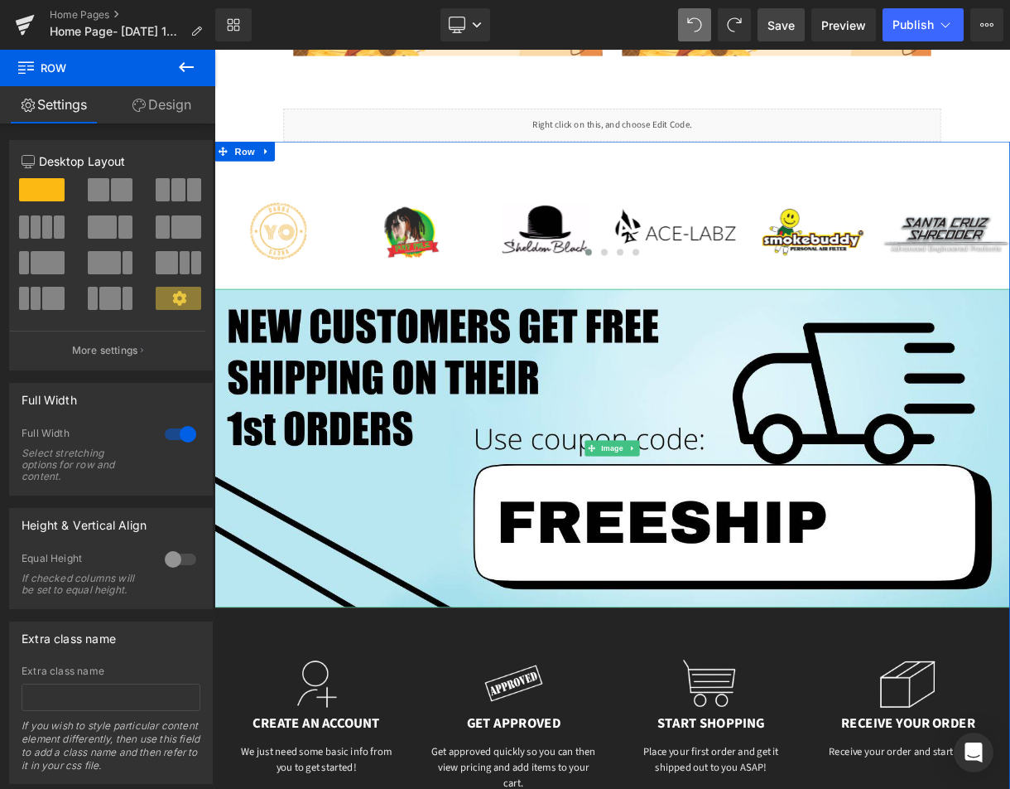
scroll to position [962, 0]
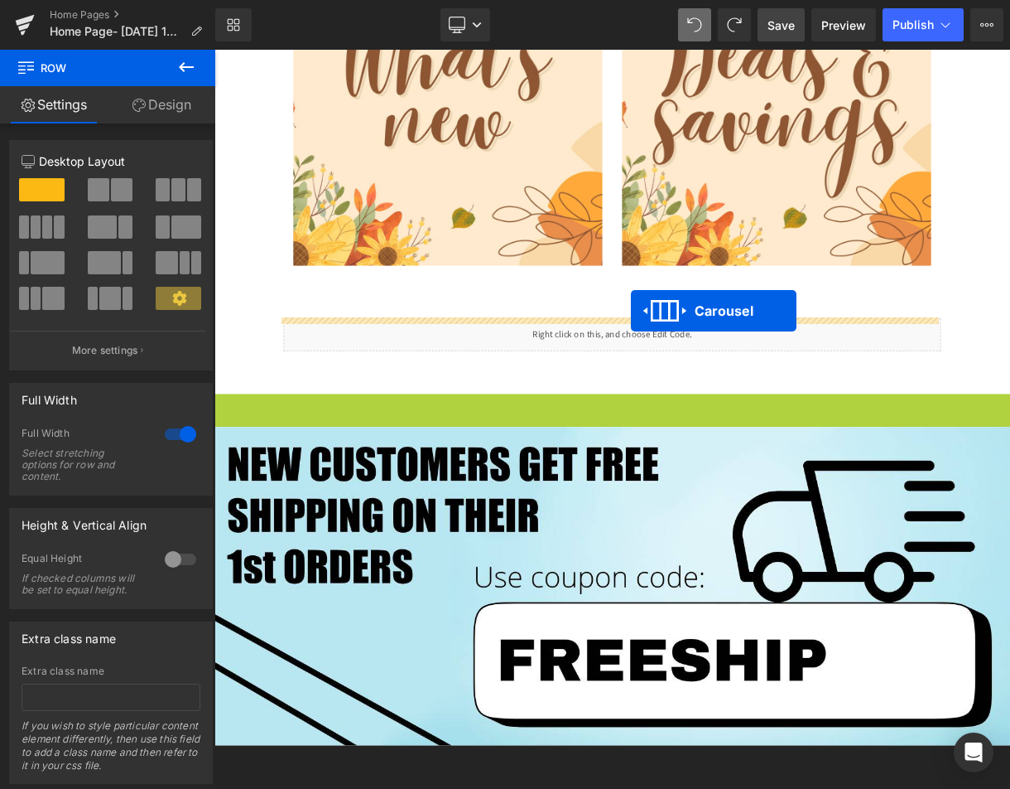
drag, startPoint x: 670, startPoint y: 498, endPoint x: 739, endPoint y: 378, distance: 138.4
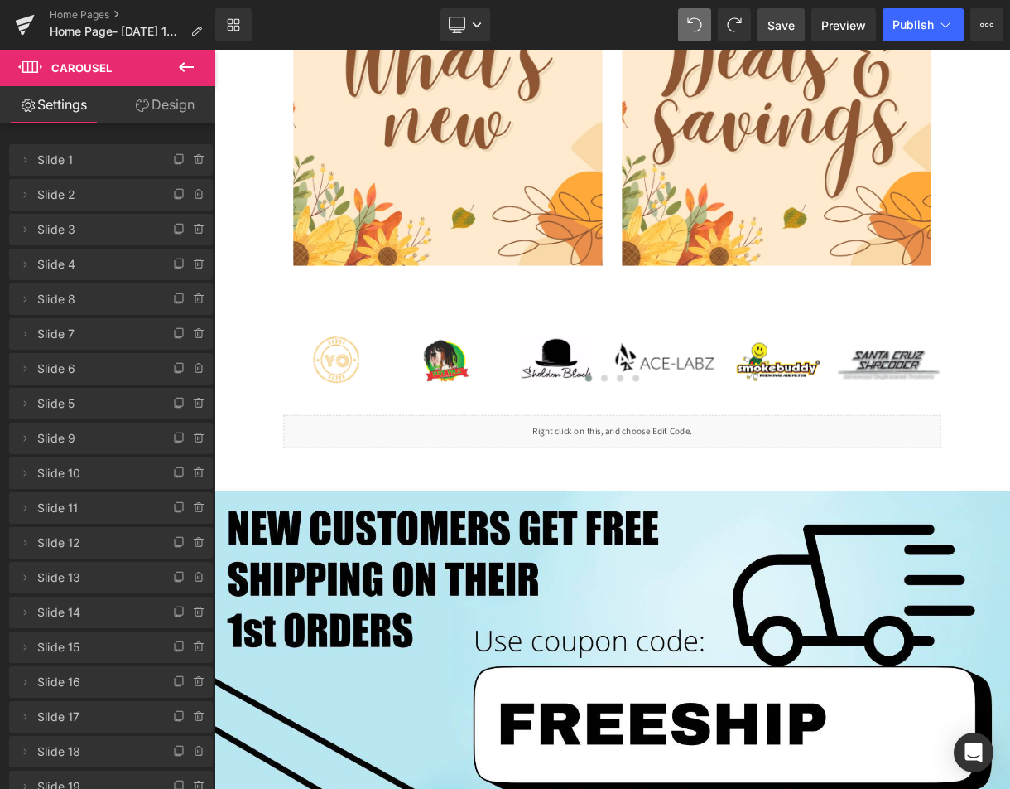
click at [789, 20] on span "Save" at bounding box center [781, 25] width 27 height 17
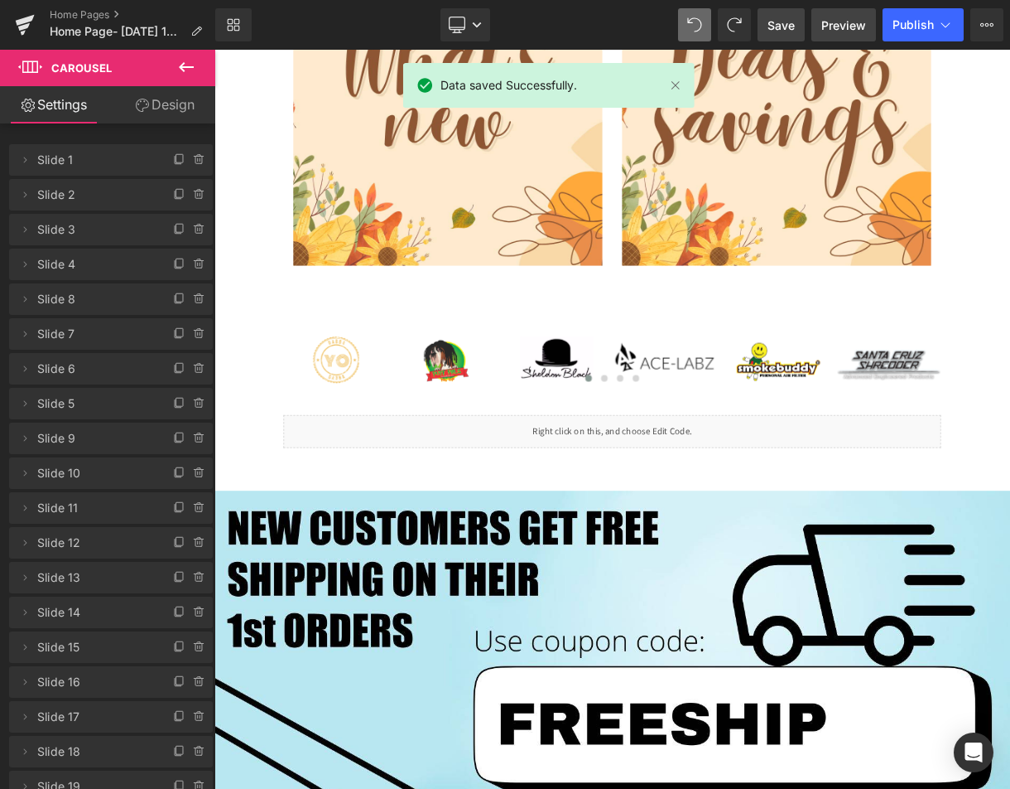
click at [841, 22] on span "Preview" at bounding box center [844, 25] width 45 height 17
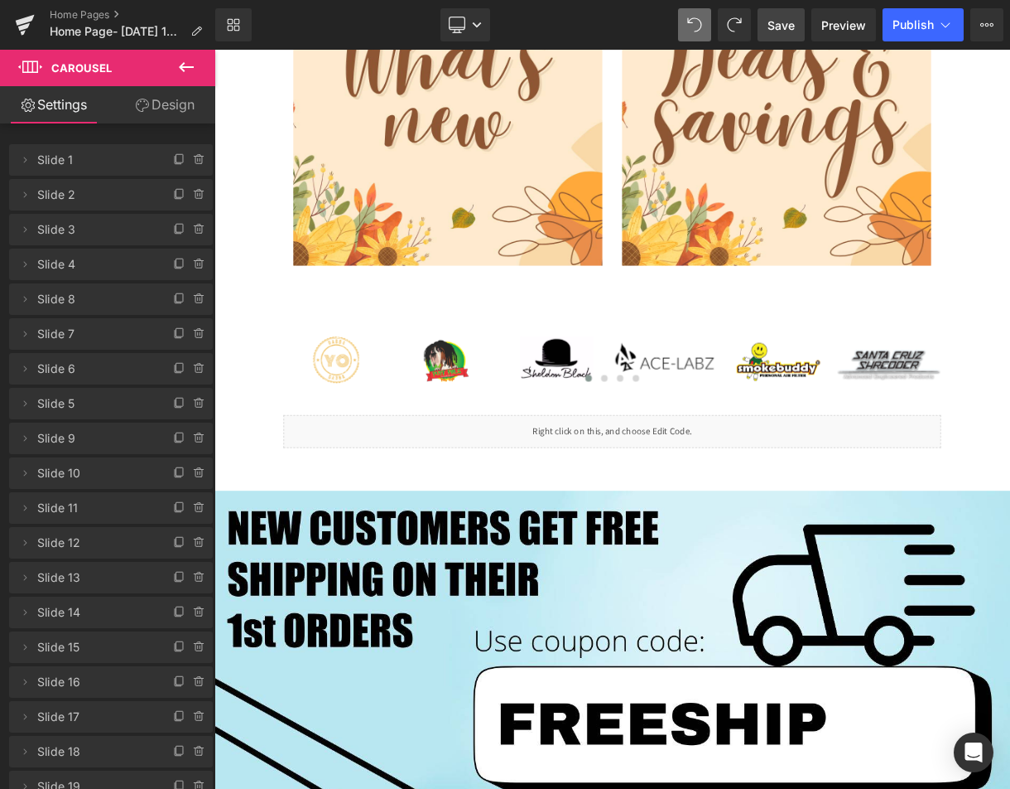
click at [785, 26] on span "Save" at bounding box center [781, 25] width 27 height 17
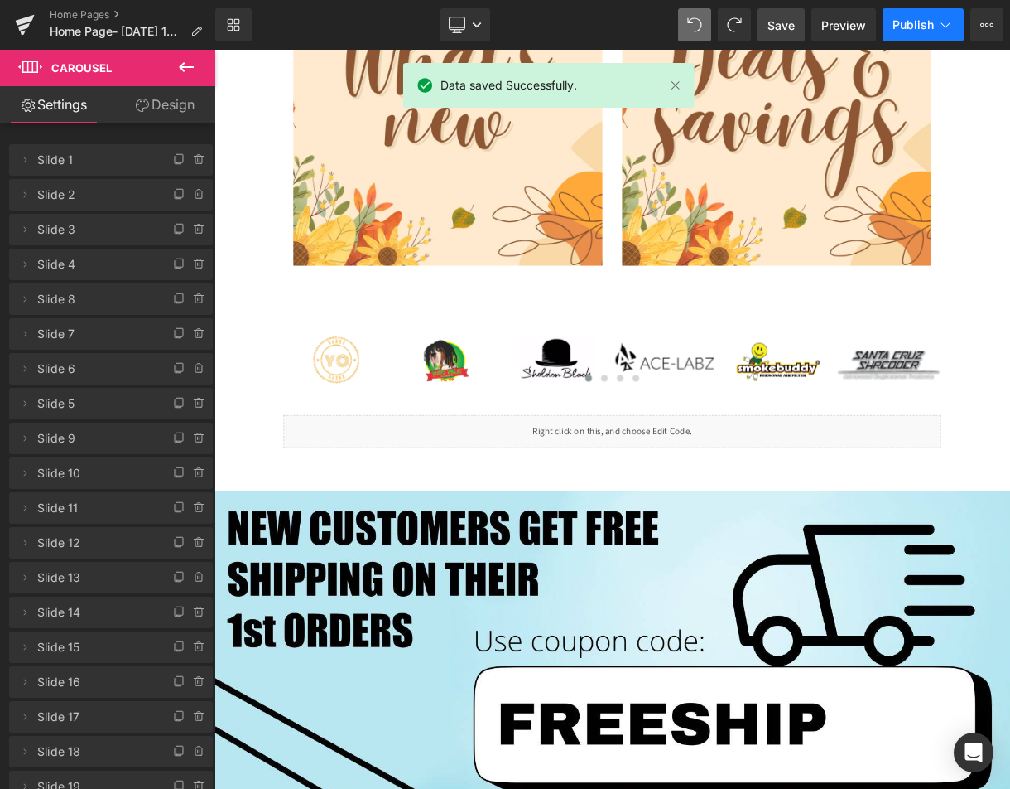
click at [903, 16] on button "Publish" at bounding box center [923, 24] width 81 height 33
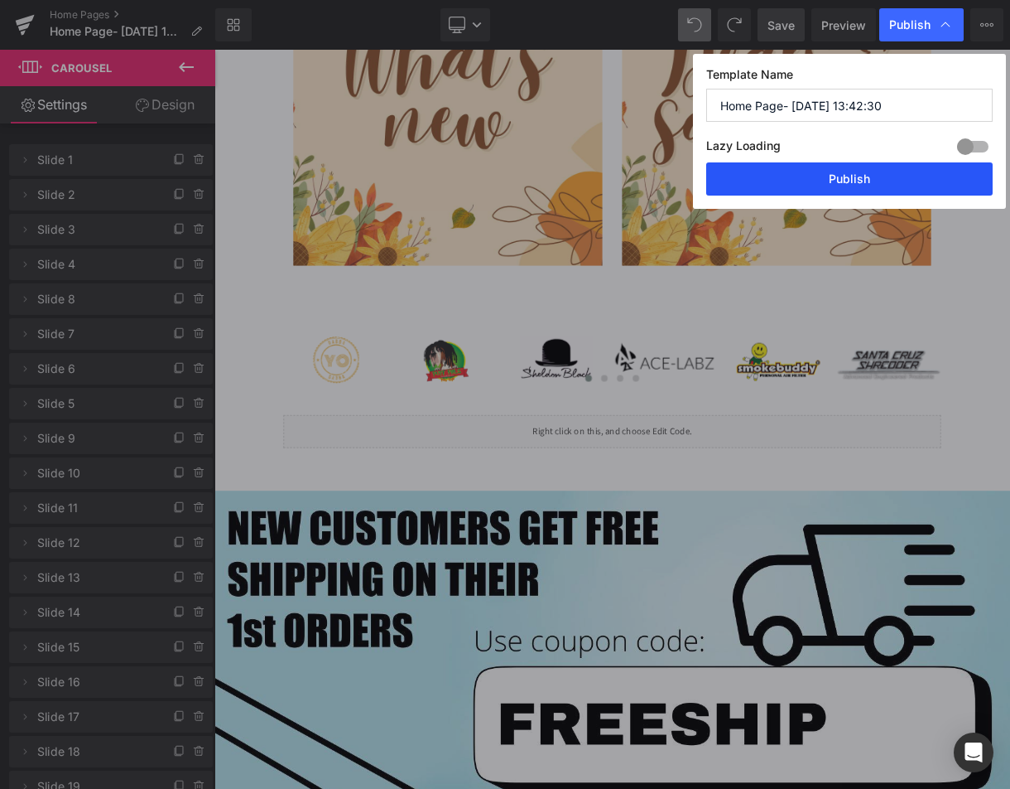
click at [818, 179] on button "Publish" at bounding box center [850, 178] width 287 height 33
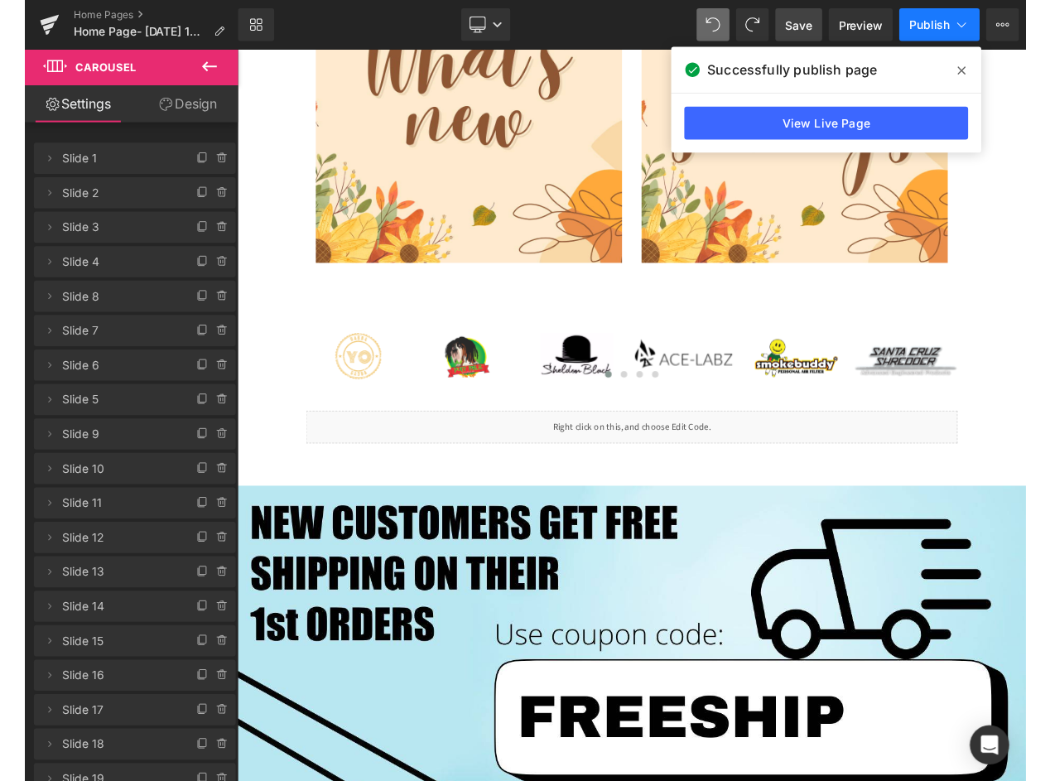
scroll to position [796, 0]
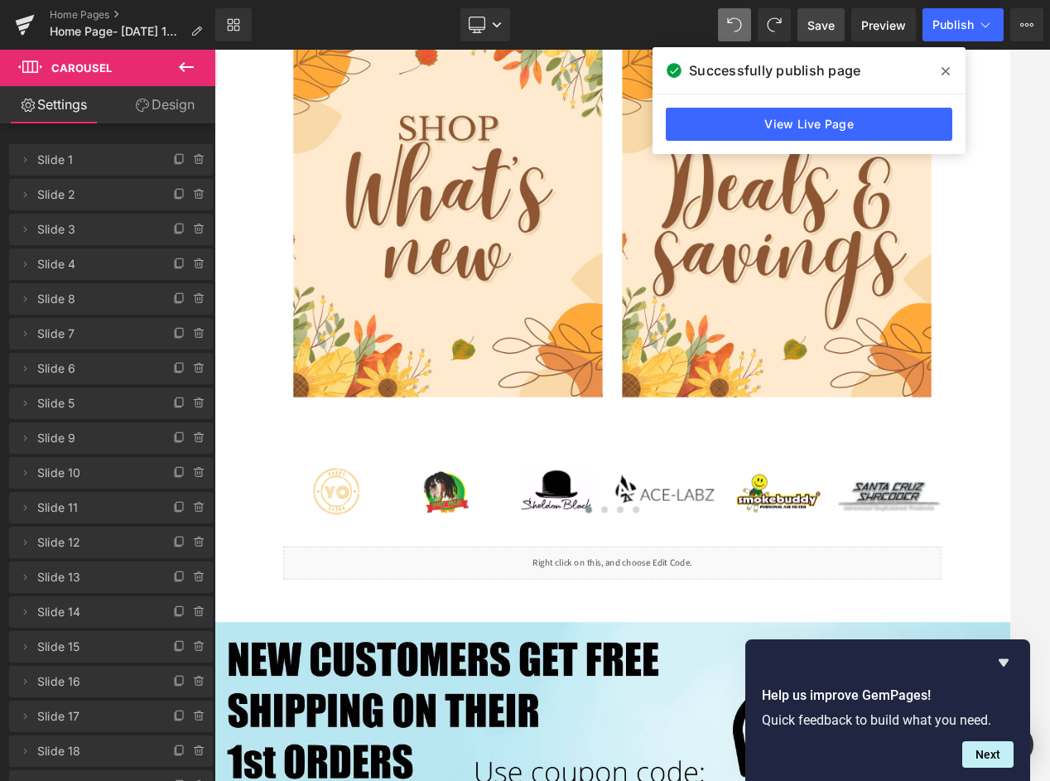
click at [936, 67] on span at bounding box center [946, 71] width 27 height 27
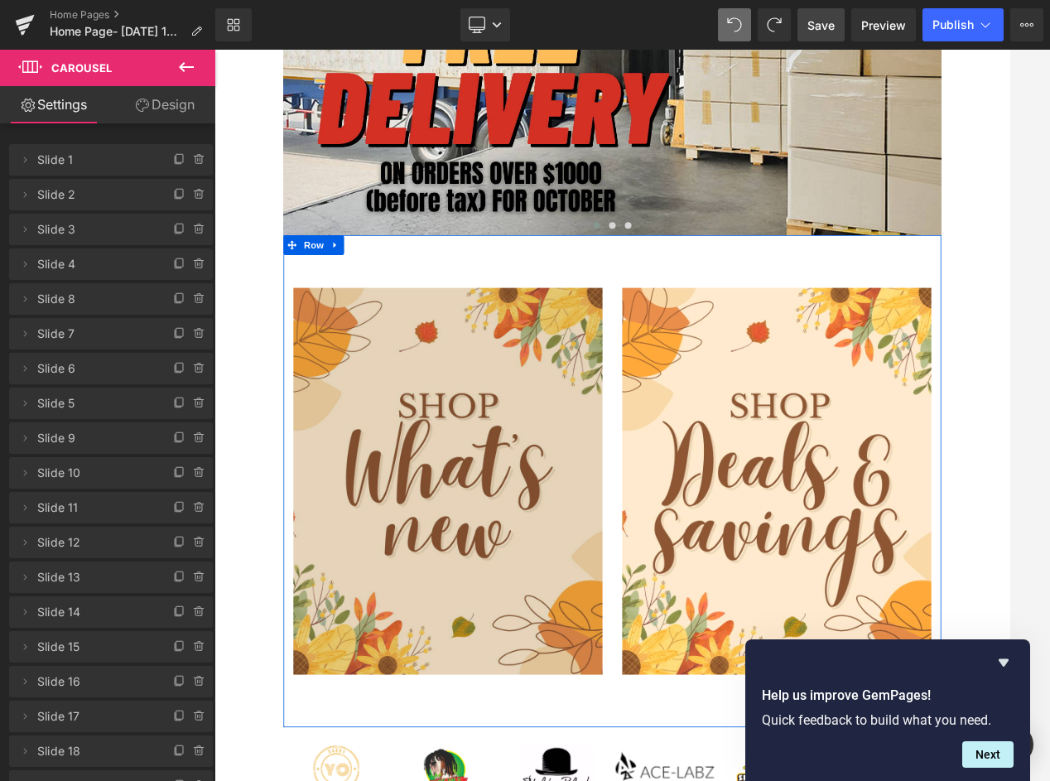
scroll to position [382, 0]
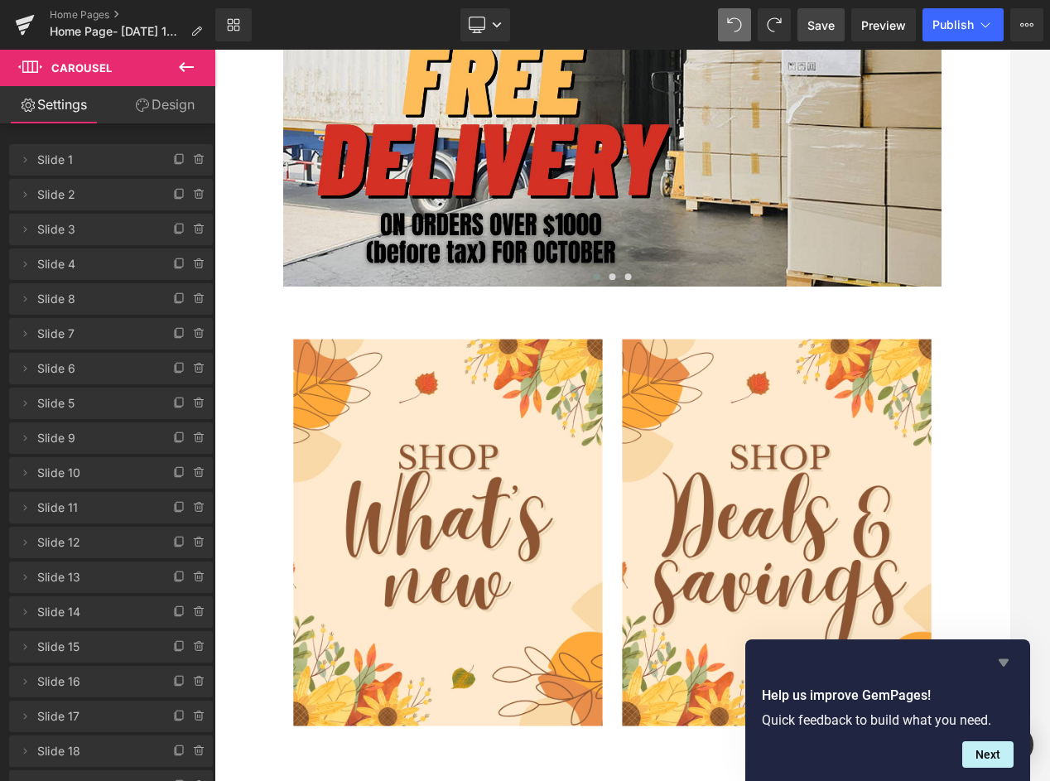
click at [999, 659] on icon "Hide survey" at bounding box center [1004, 663] width 20 height 20
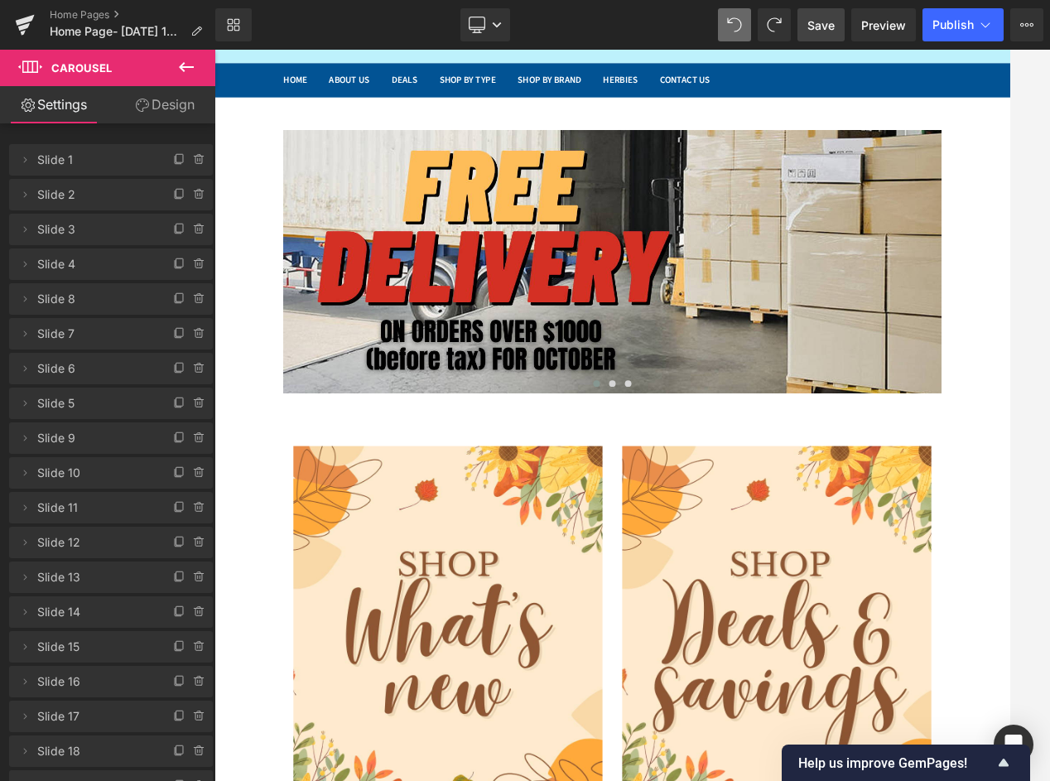
scroll to position [166, 0]
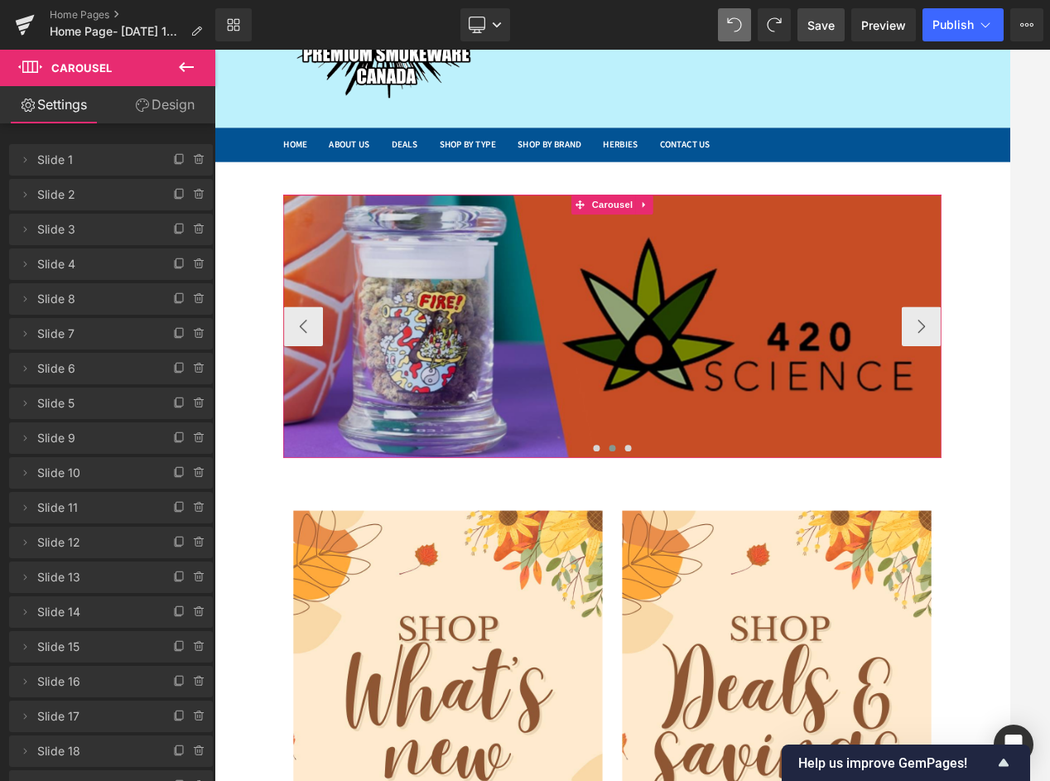
click at [364, 350] on img at bounding box center [715, 398] width 828 height 331
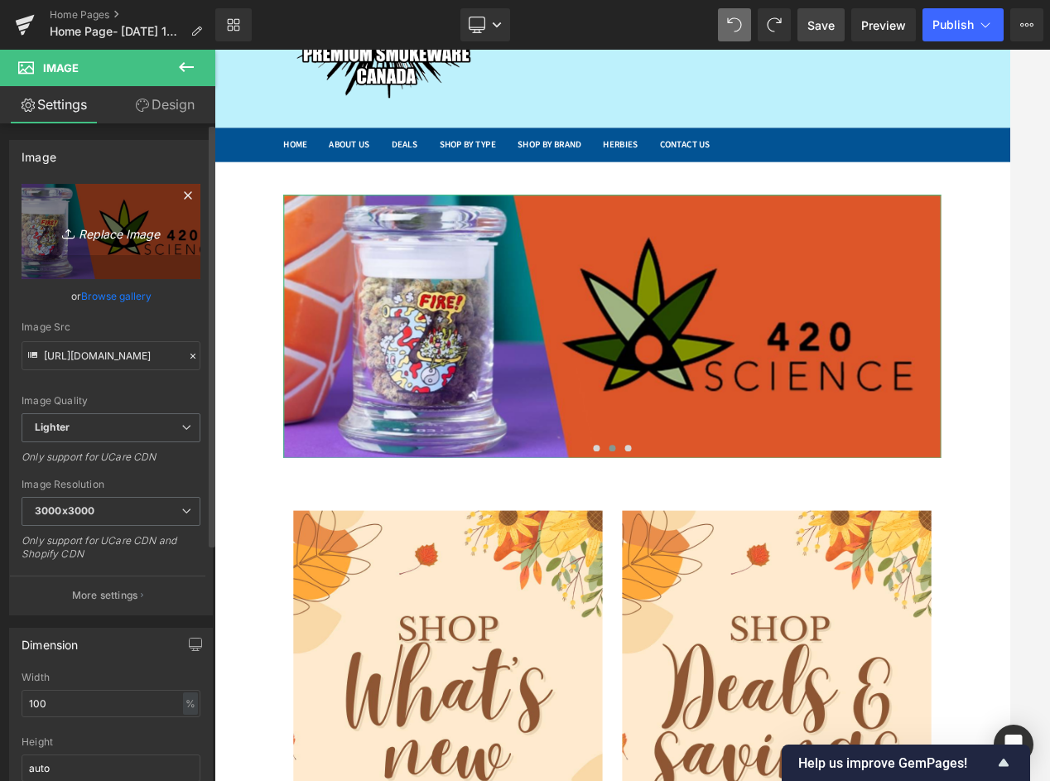
click at [116, 224] on icon "Replace Image" at bounding box center [111, 231] width 133 height 21
type input "C:\fakepath\borobuddy.jpg"
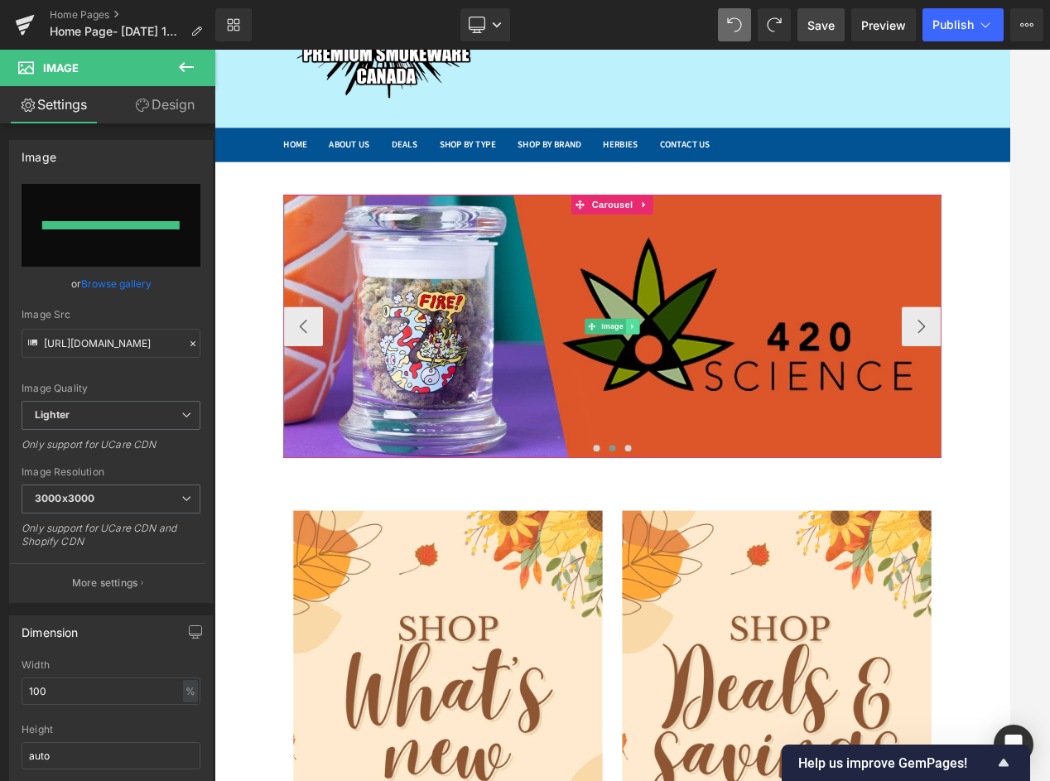
type input "[URL][DOMAIN_NAME]"
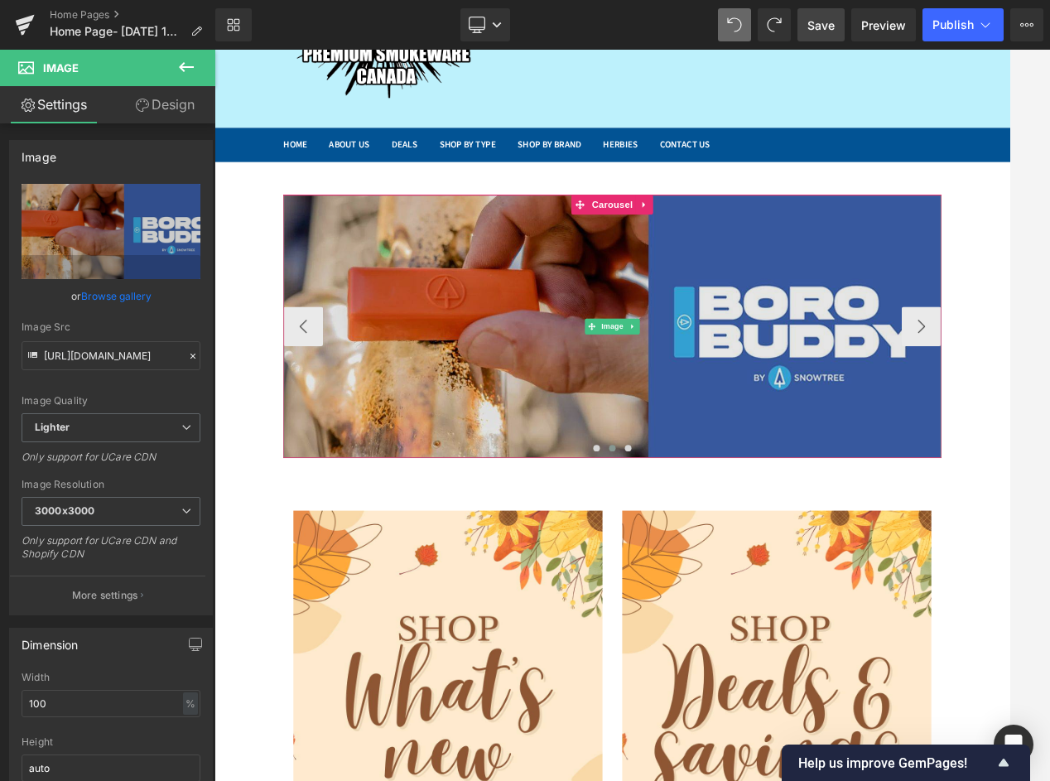
click at [533, 301] on img at bounding box center [715, 398] width 828 height 331
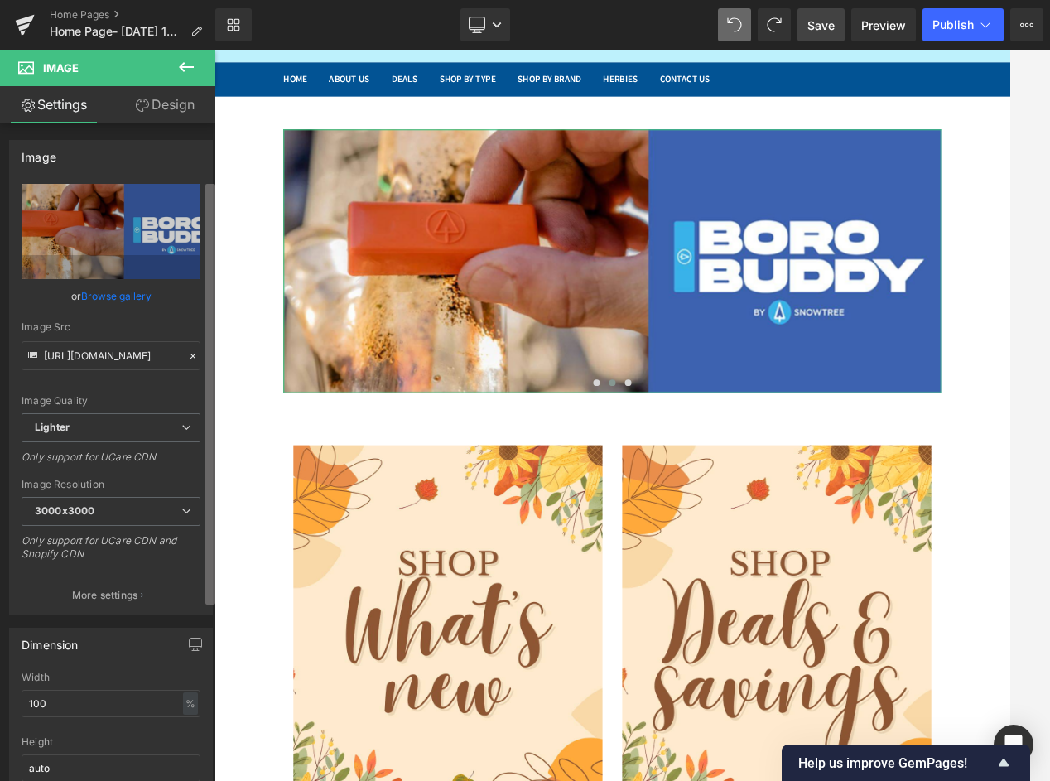
scroll to position [331, 0]
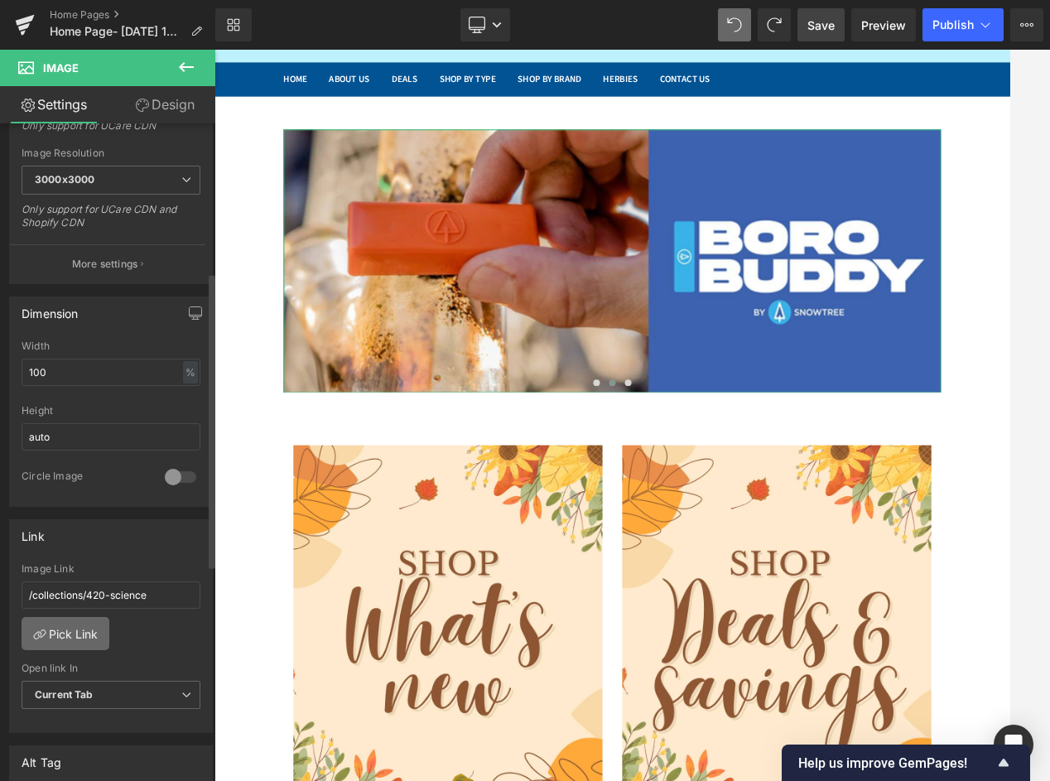
click at [75, 634] on link "Pick Link" at bounding box center [66, 633] width 88 height 33
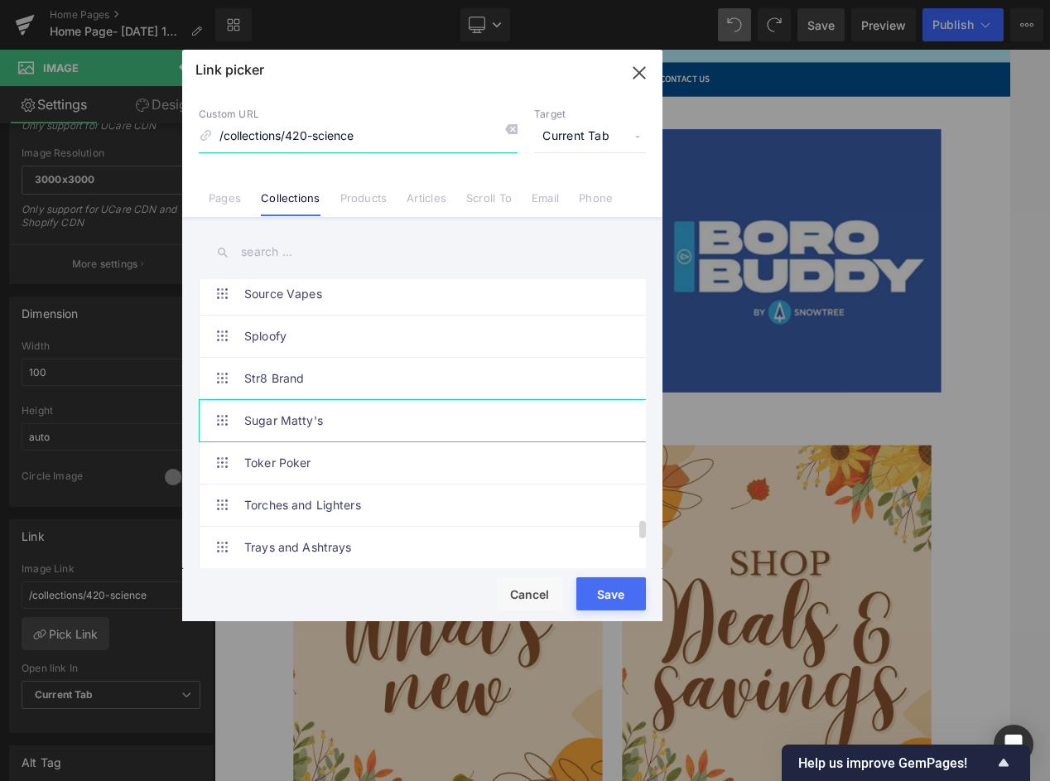
scroll to position [3644, 0]
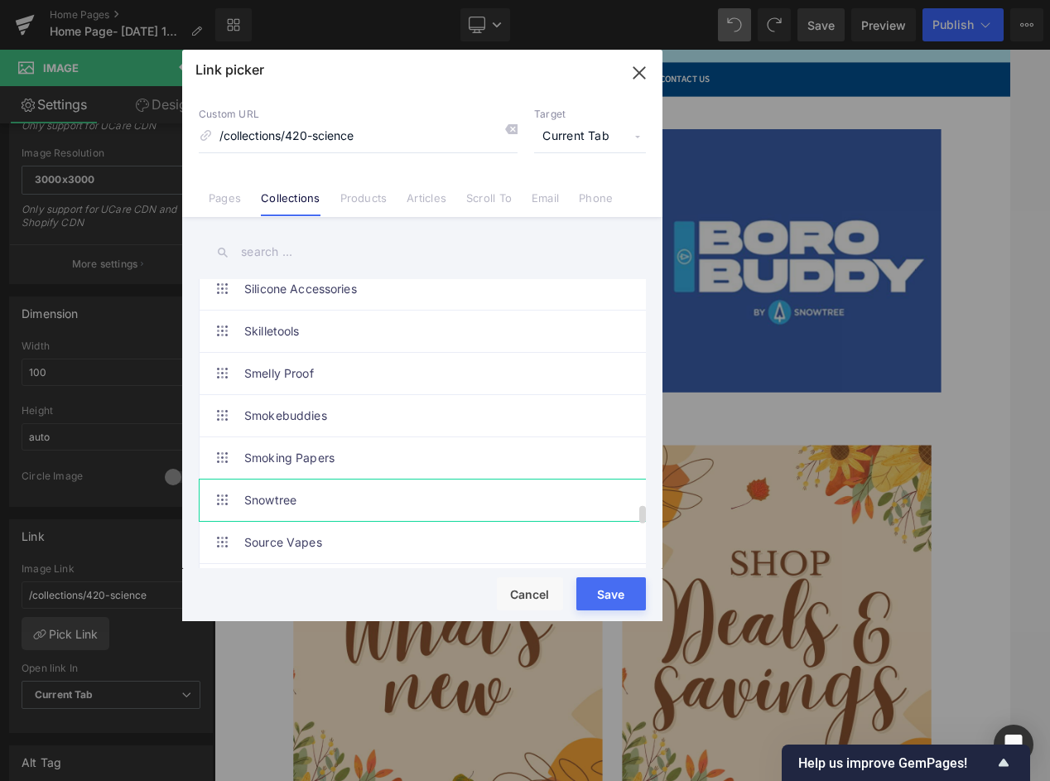
click at [326, 499] on link "Snowtree" at bounding box center [426, 500] width 364 height 41
type input "/collections/snowtree"
drag, startPoint x: 603, startPoint y: 588, endPoint x: 485, endPoint y: 677, distance: 147.3
click at [603, 588] on button "Save" at bounding box center [611, 593] width 70 height 33
type input "/collections/snowtree"
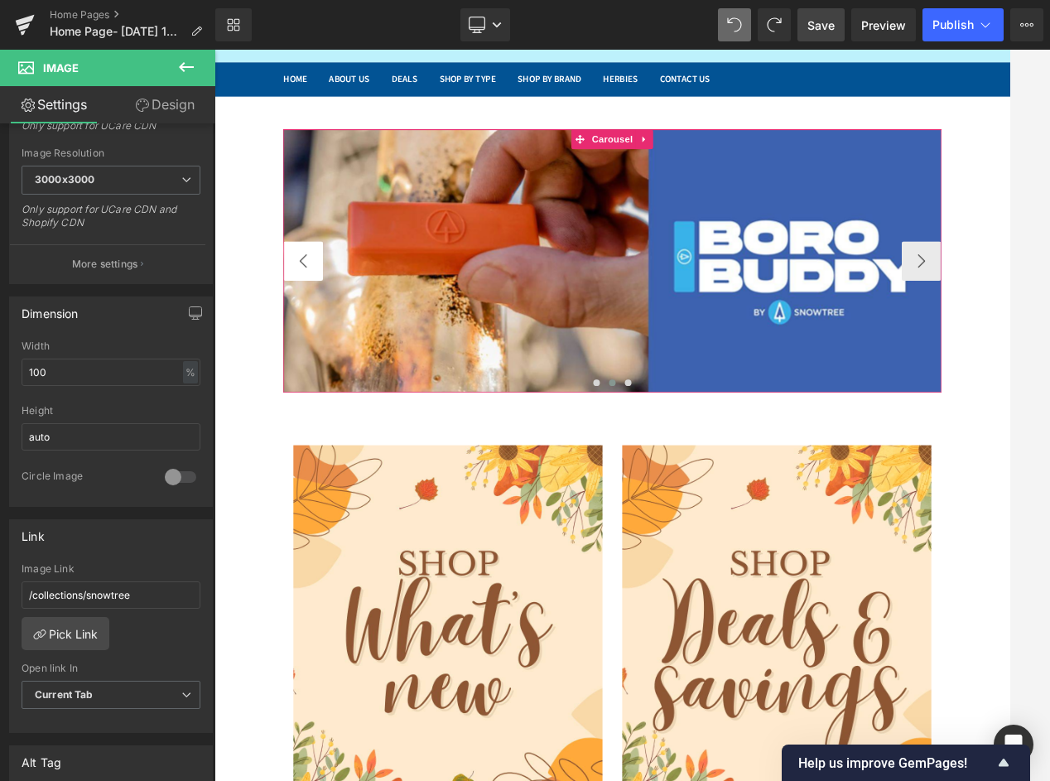
click at [318, 321] on button "‹" at bounding box center [326, 316] width 50 height 50
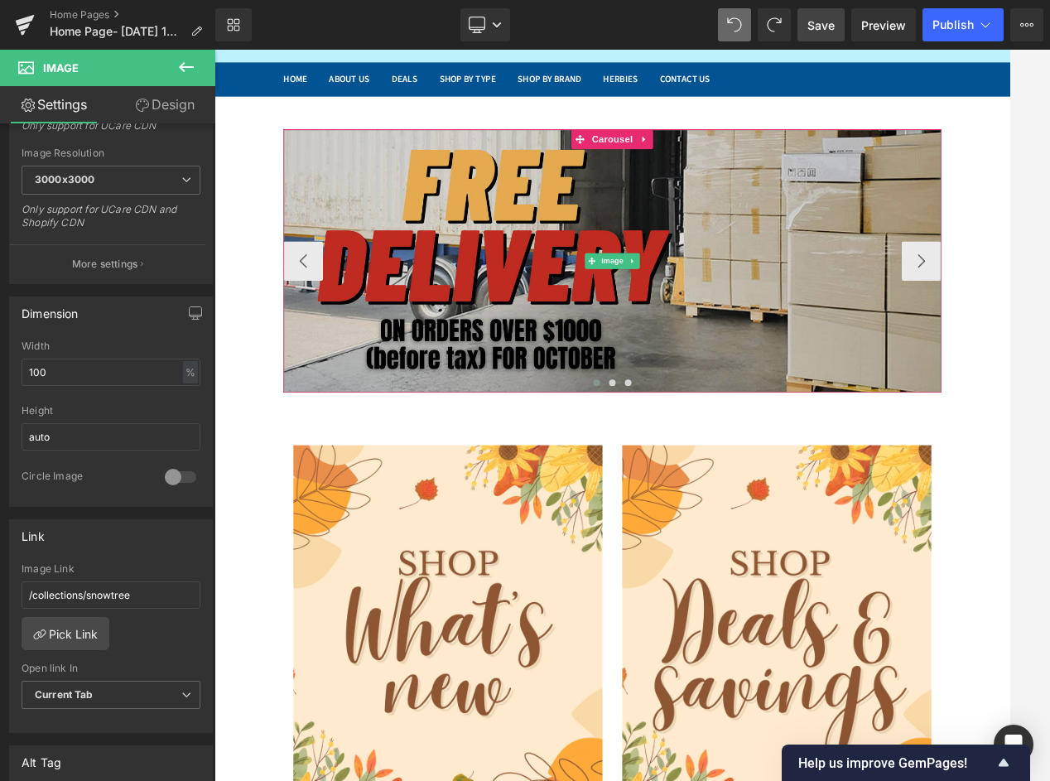
click at [511, 292] on img at bounding box center [715, 315] width 828 height 331
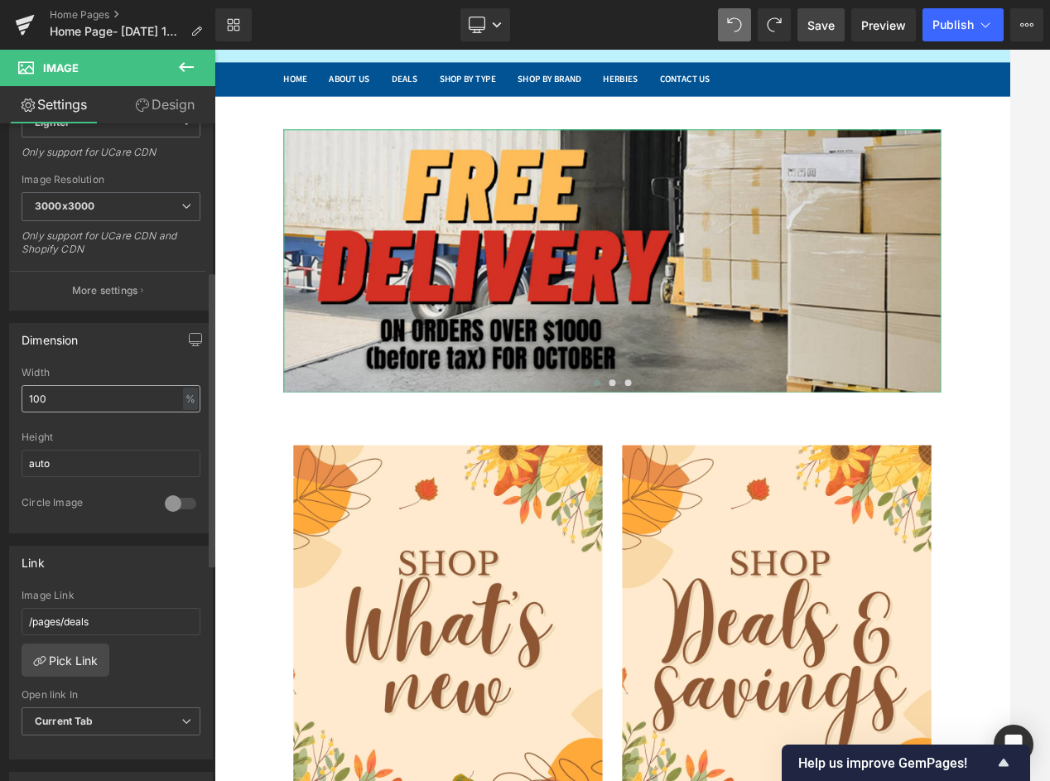
scroll to position [331, 0]
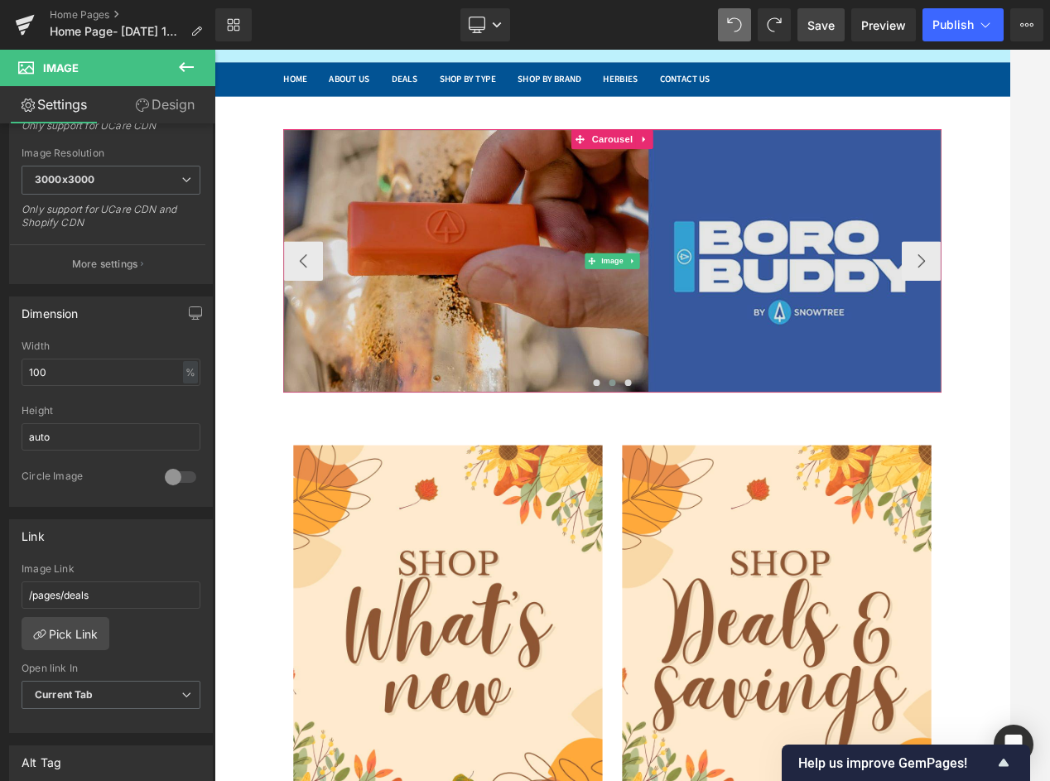
click at [392, 234] on img at bounding box center [715, 315] width 828 height 331
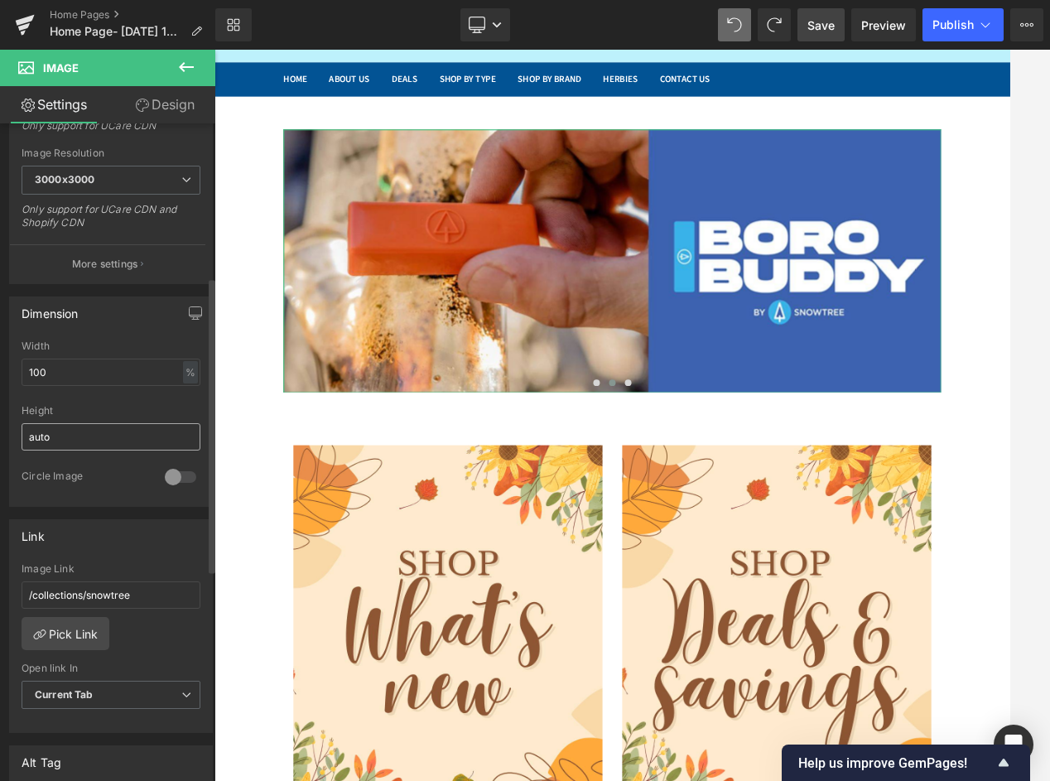
scroll to position [414, 0]
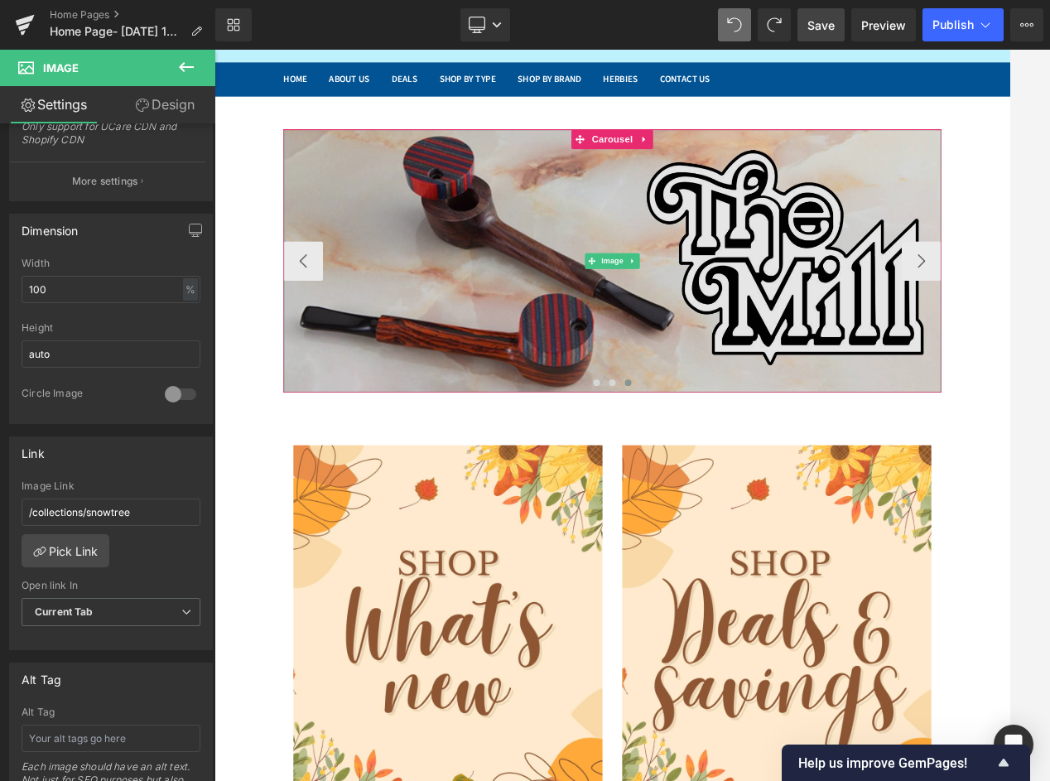
click at [376, 241] on img at bounding box center [715, 315] width 828 height 331
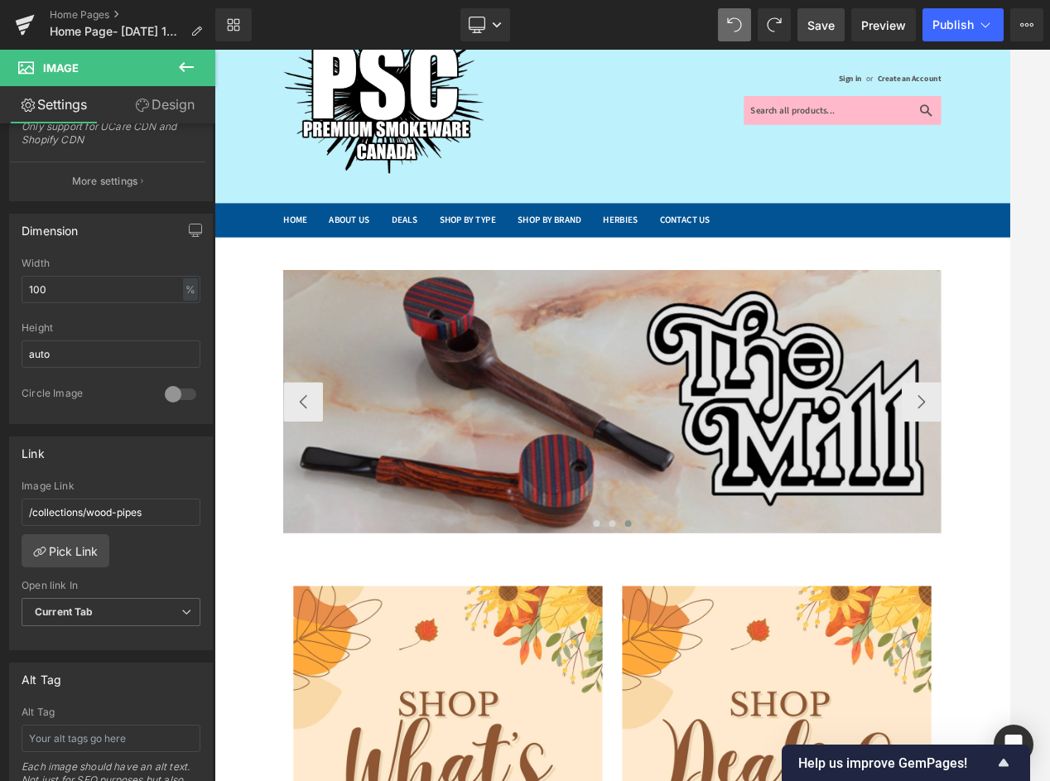
scroll to position [0, 0]
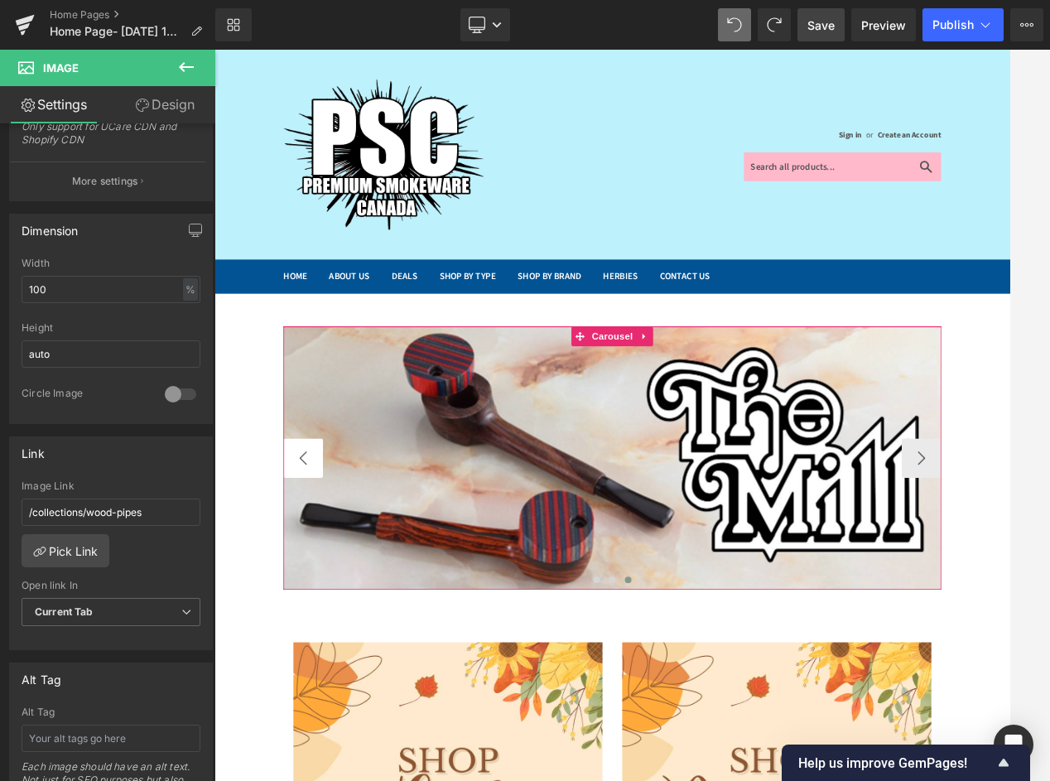
click at [316, 567] on button "‹" at bounding box center [326, 564] width 50 height 50
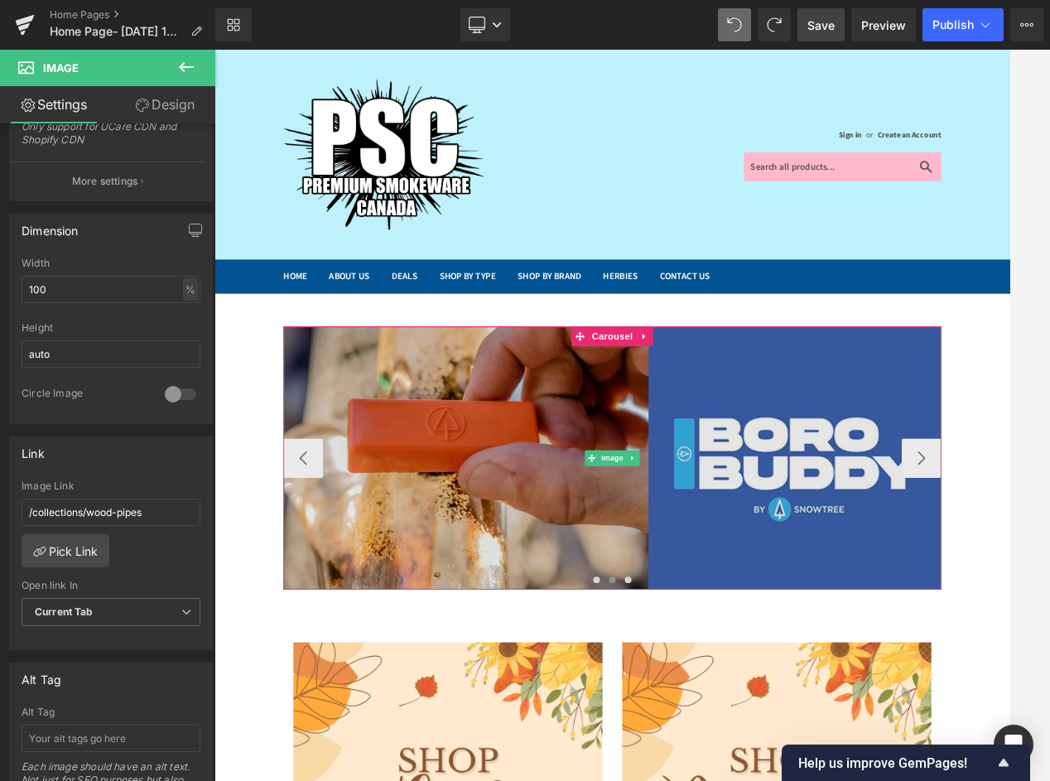
click at [401, 503] on img at bounding box center [715, 563] width 828 height 331
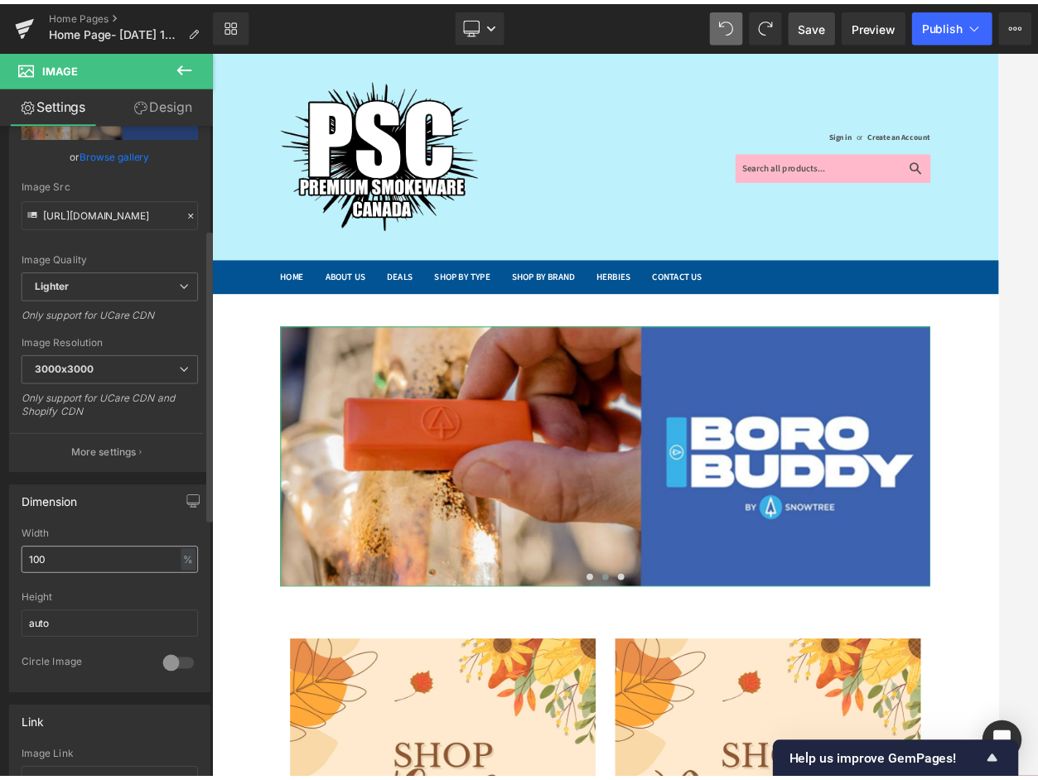
scroll to position [248, 0]
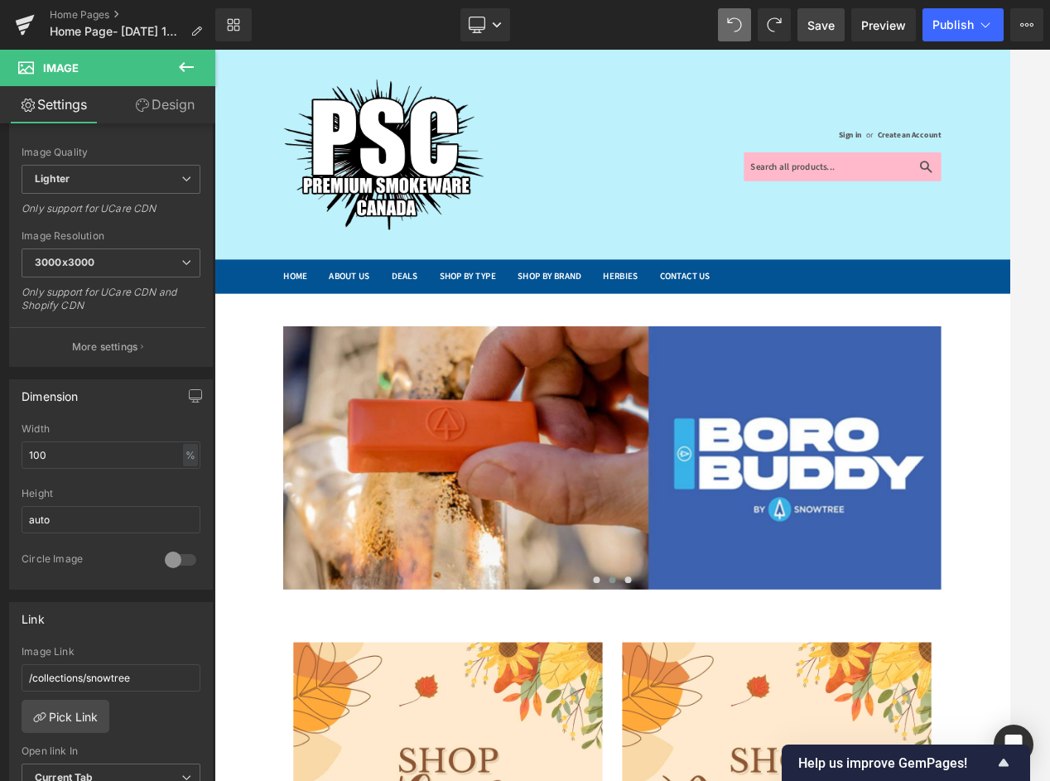
click at [813, 25] on span "Save" at bounding box center [821, 25] width 27 height 17
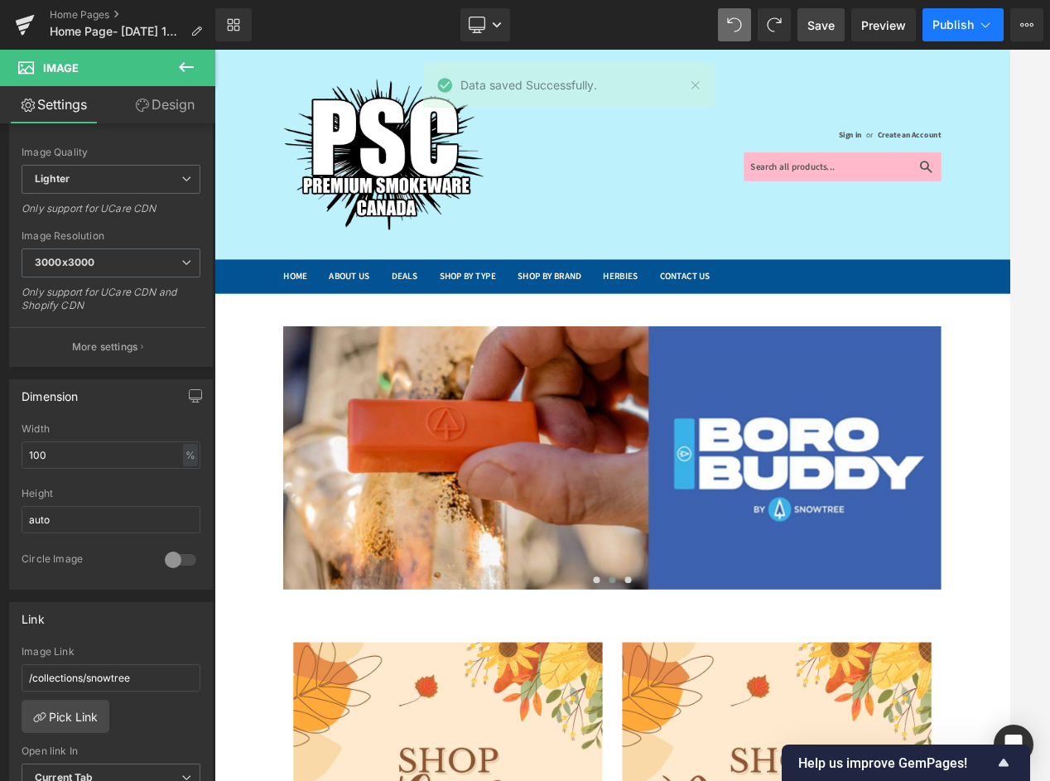
click at [952, 23] on span "Publish" at bounding box center [953, 24] width 41 height 13
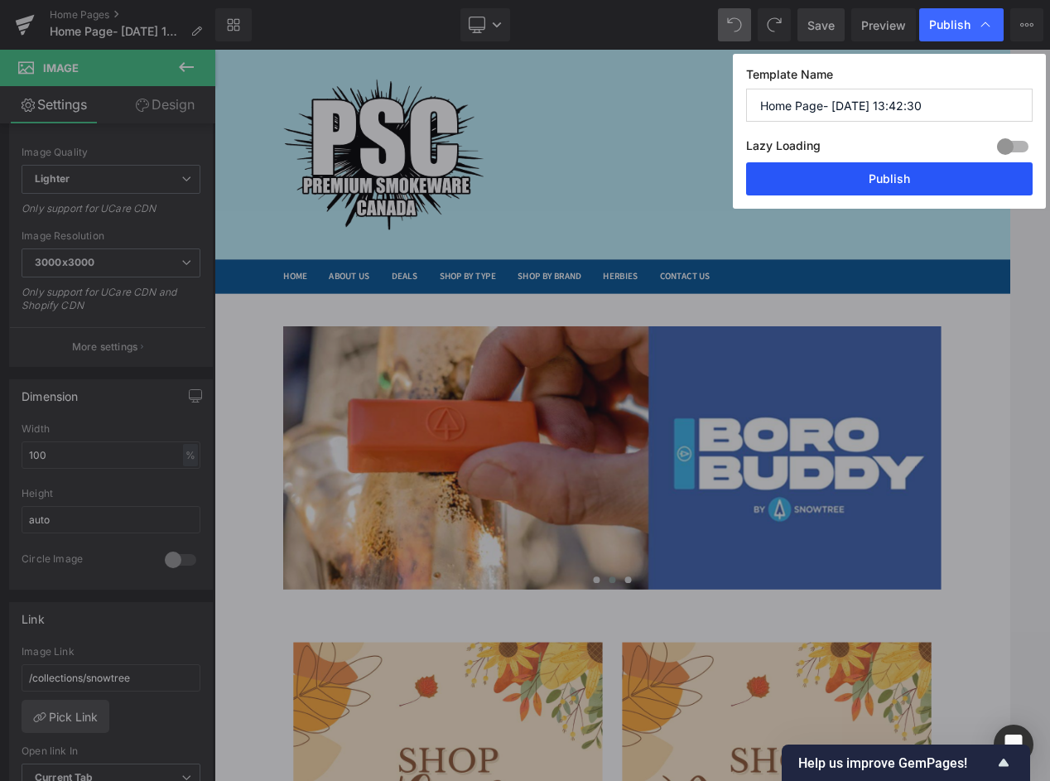
drag, startPoint x: 899, startPoint y: 164, endPoint x: 856, endPoint y: 147, distance: 45.7
click at [899, 164] on button "Publish" at bounding box center [889, 178] width 287 height 33
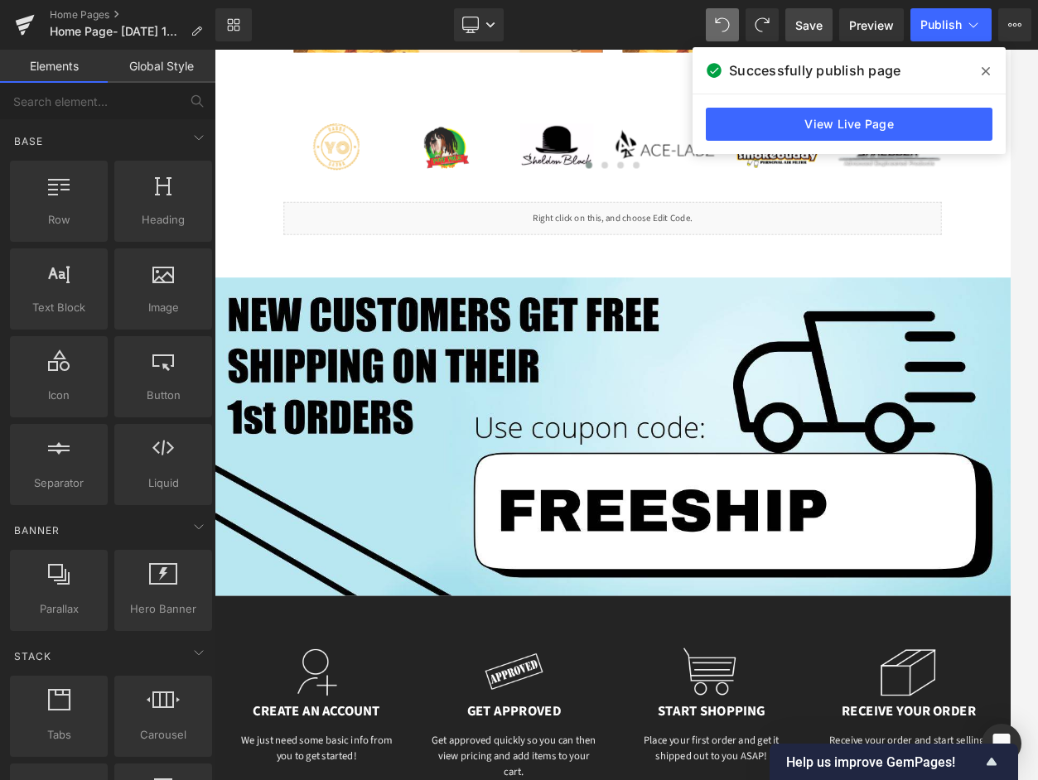
scroll to position [1160, 0]
